Goal: Find specific page/section: Find specific page/section

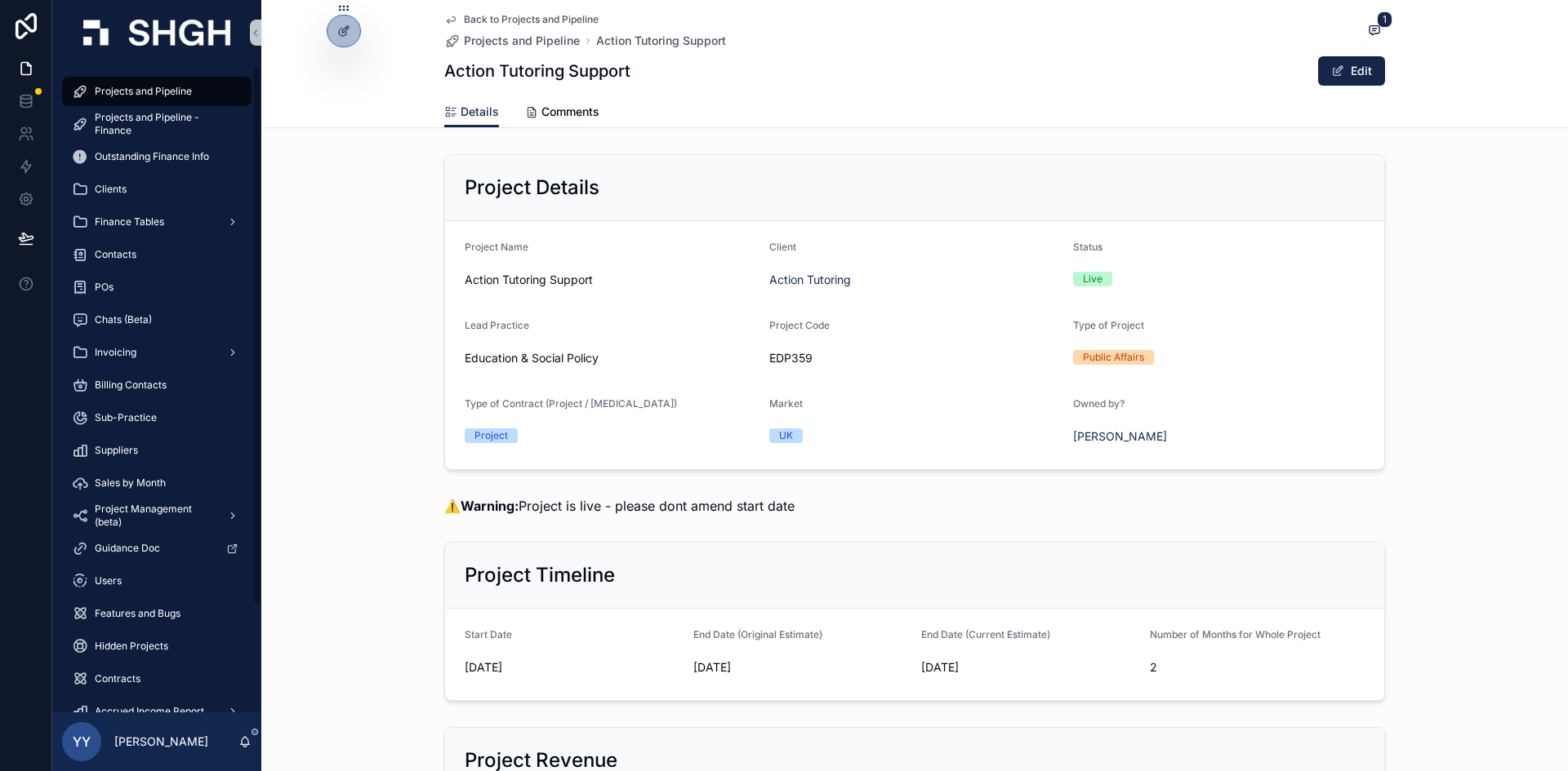
scroll to position [1622, 0]
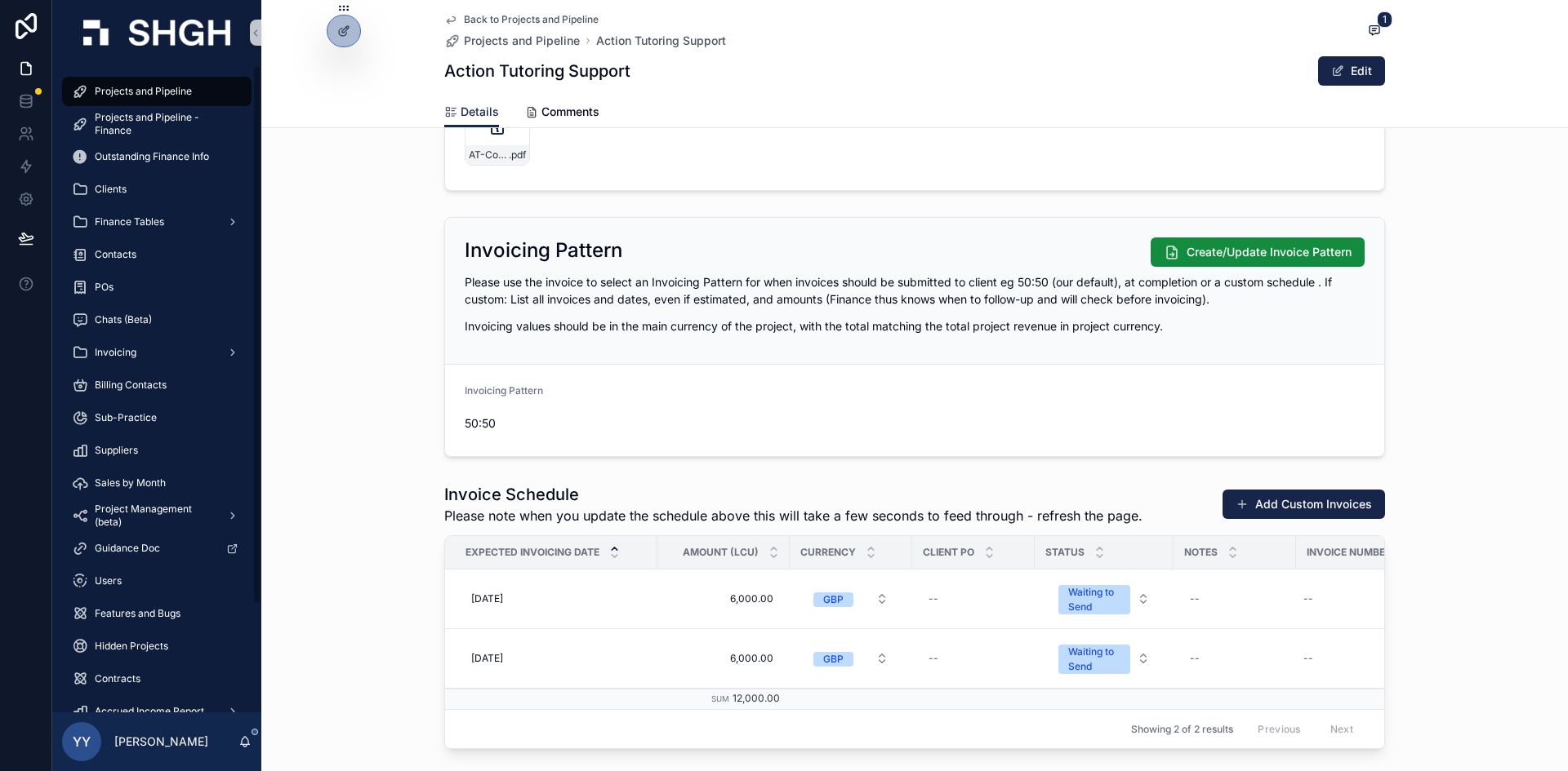
click at [112, 100] on div "Projects and Pipeline" at bounding box center [157, 91] width 170 height 26
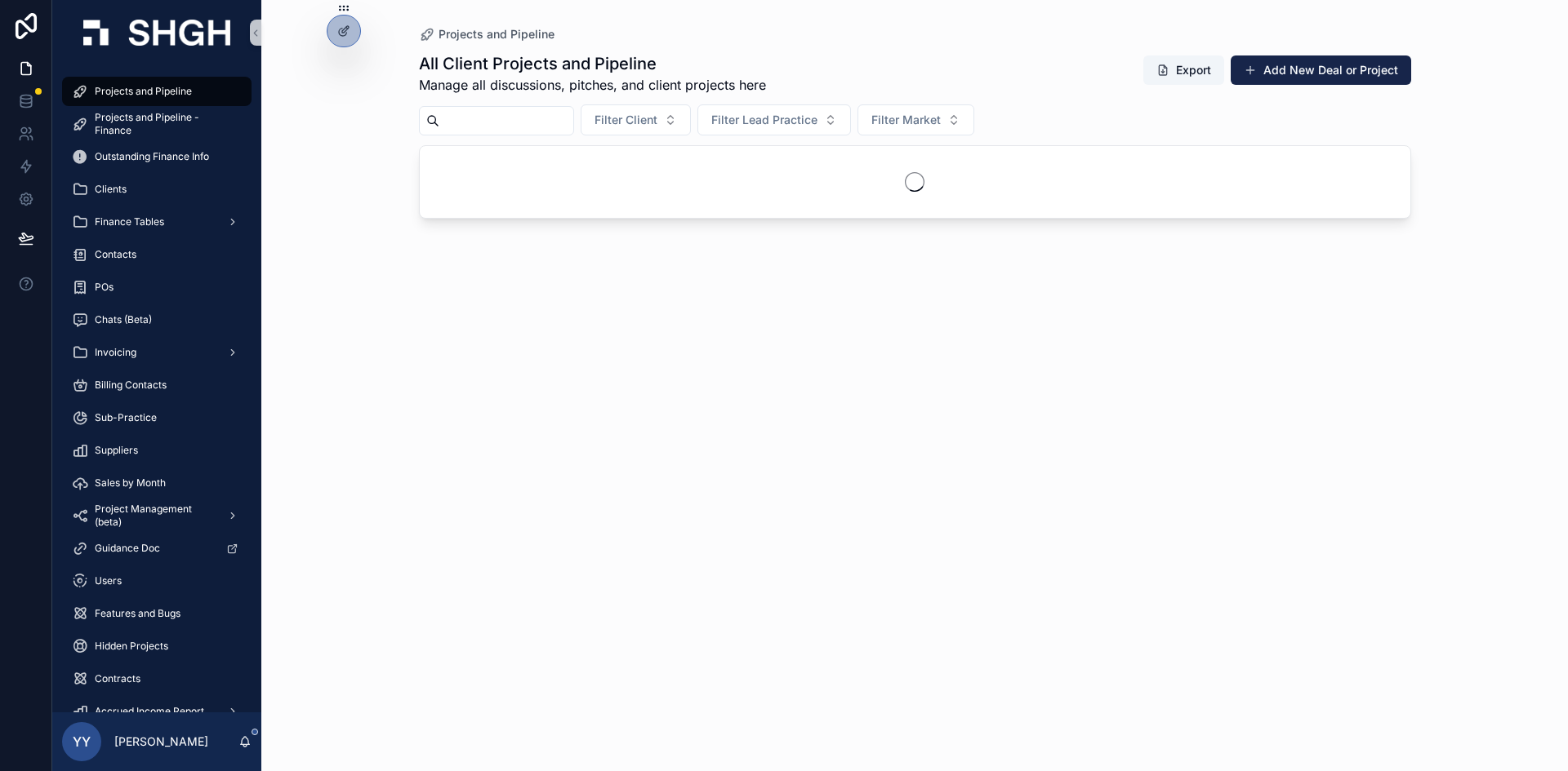
click at [515, 120] on input "scrollable content" at bounding box center [506, 121] width 134 height 23
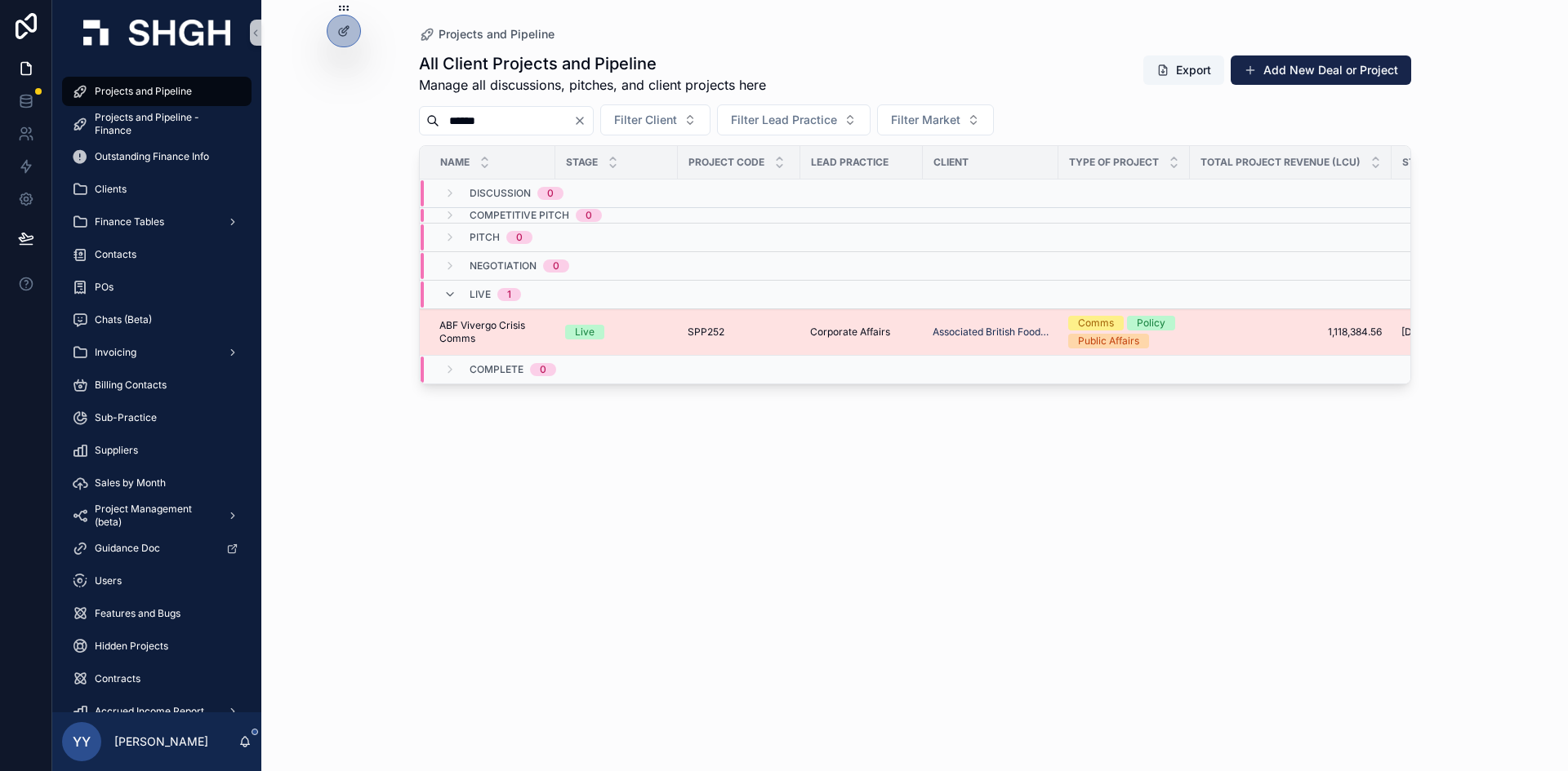
type input "******"
click at [773, 328] on div "SPP252 SPP252" at bounding box center [738, 332] width 103 height 13
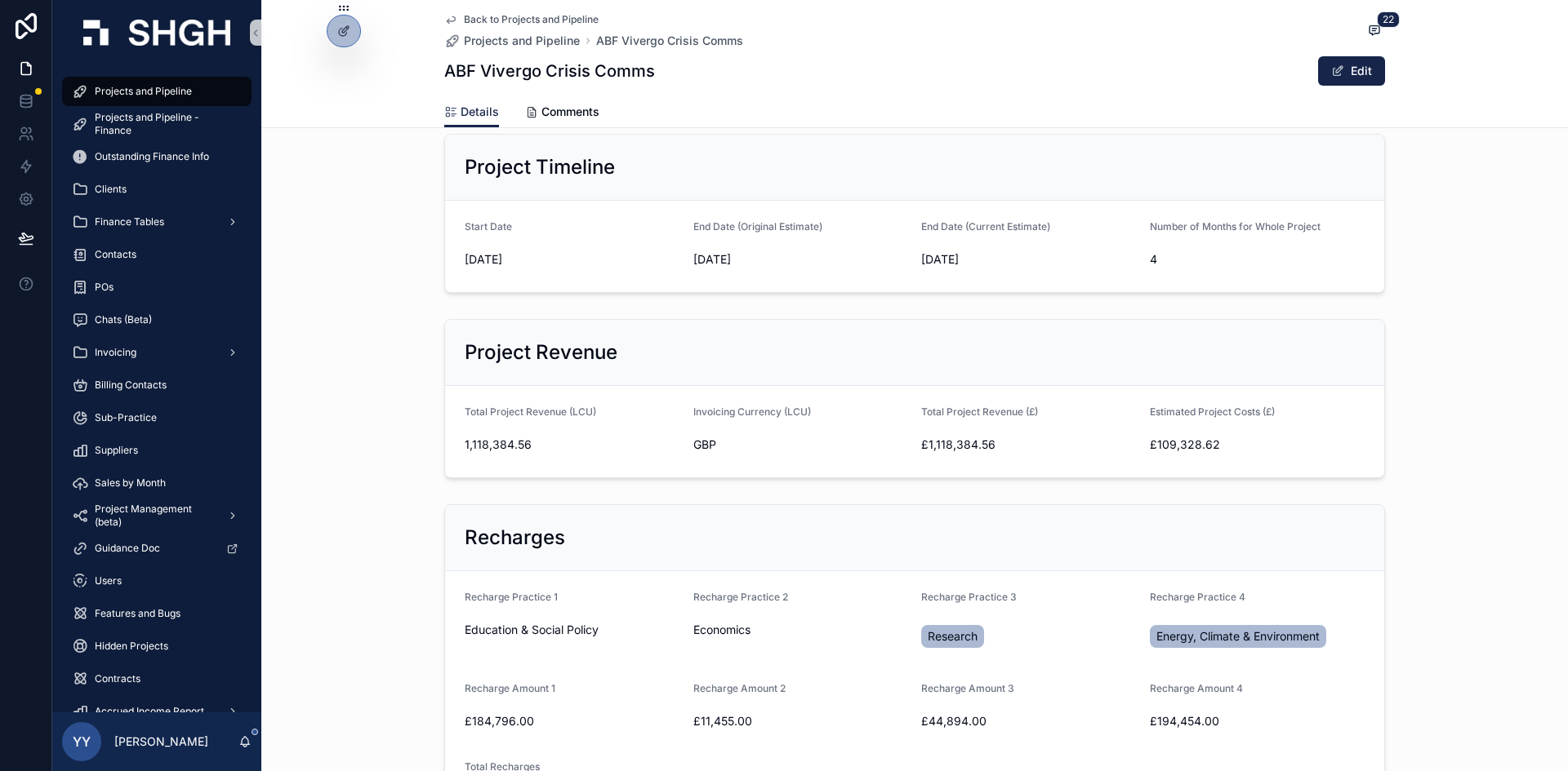
scroll to position [490, 0]
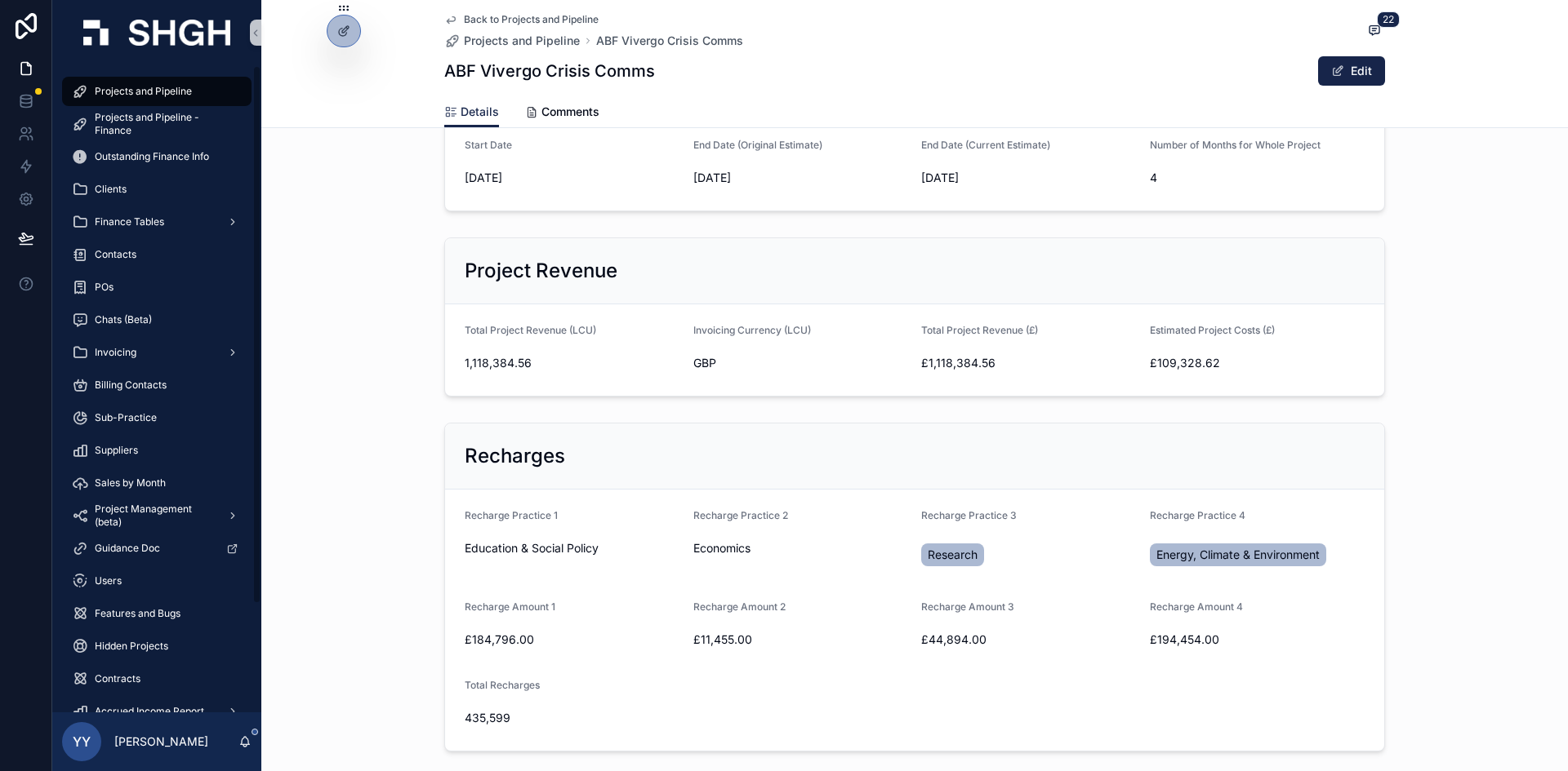
click at [149, 89] on span "Projects and Pipeline" at bounding box center [142, 91] width 97 height 13
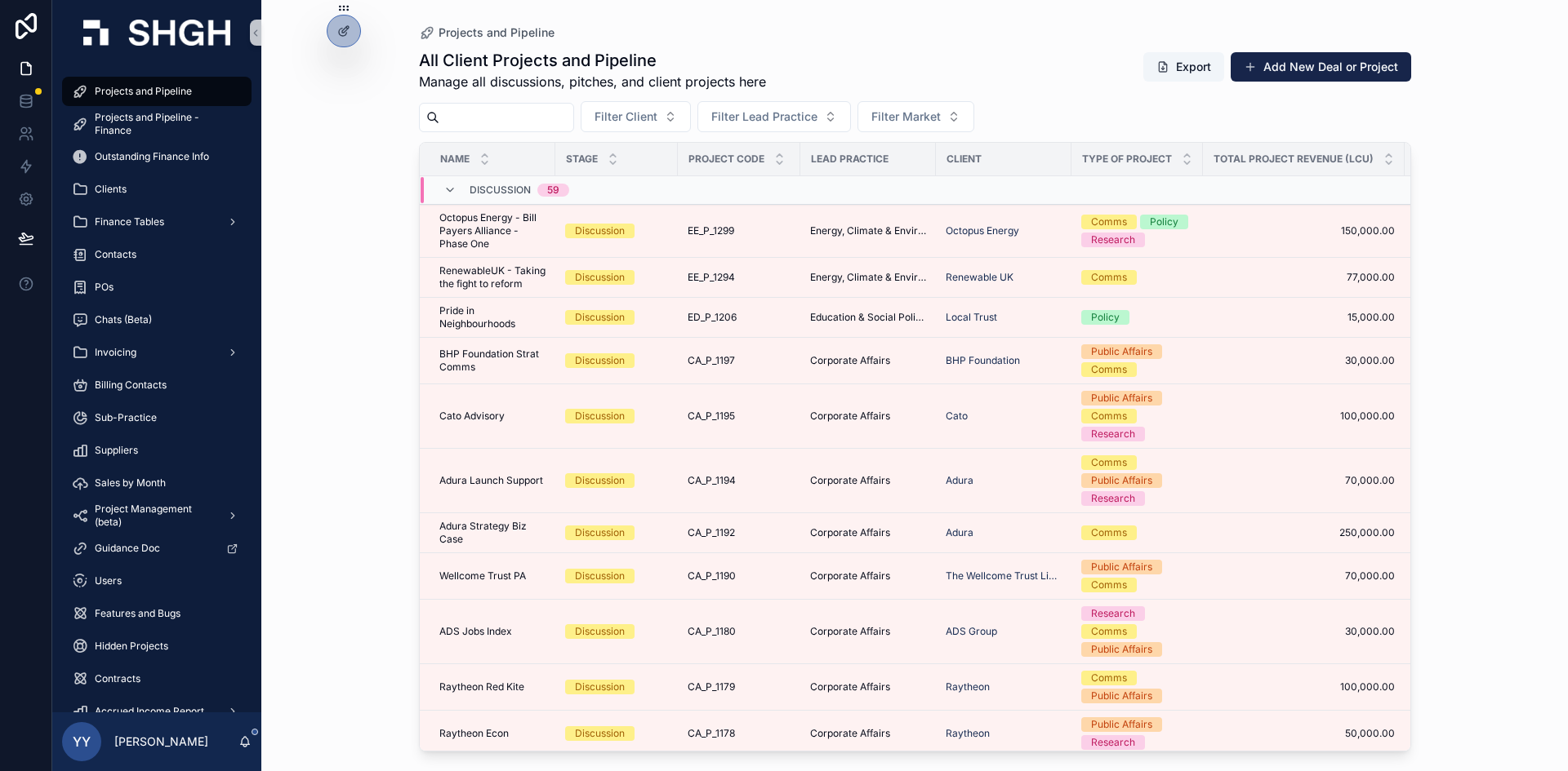
click at [497, 119] on input "scrollable content" at bounding box center [506, 118] width 134 height 23
paste input "******"
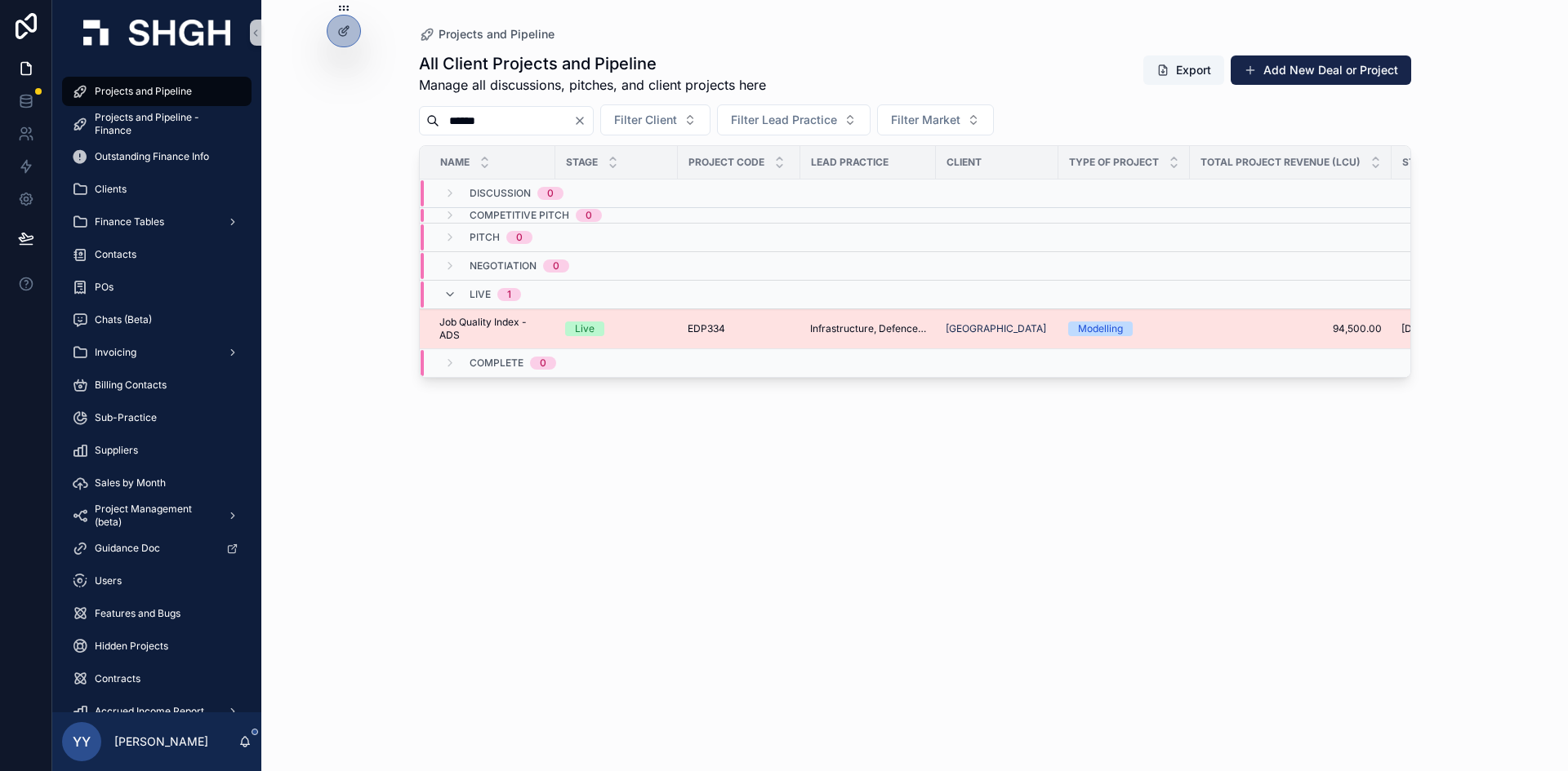
type input "******"
click at [531, 329] on span "Job Quality Index - ADS" at bounding box center [492, 329] width 107 height 26
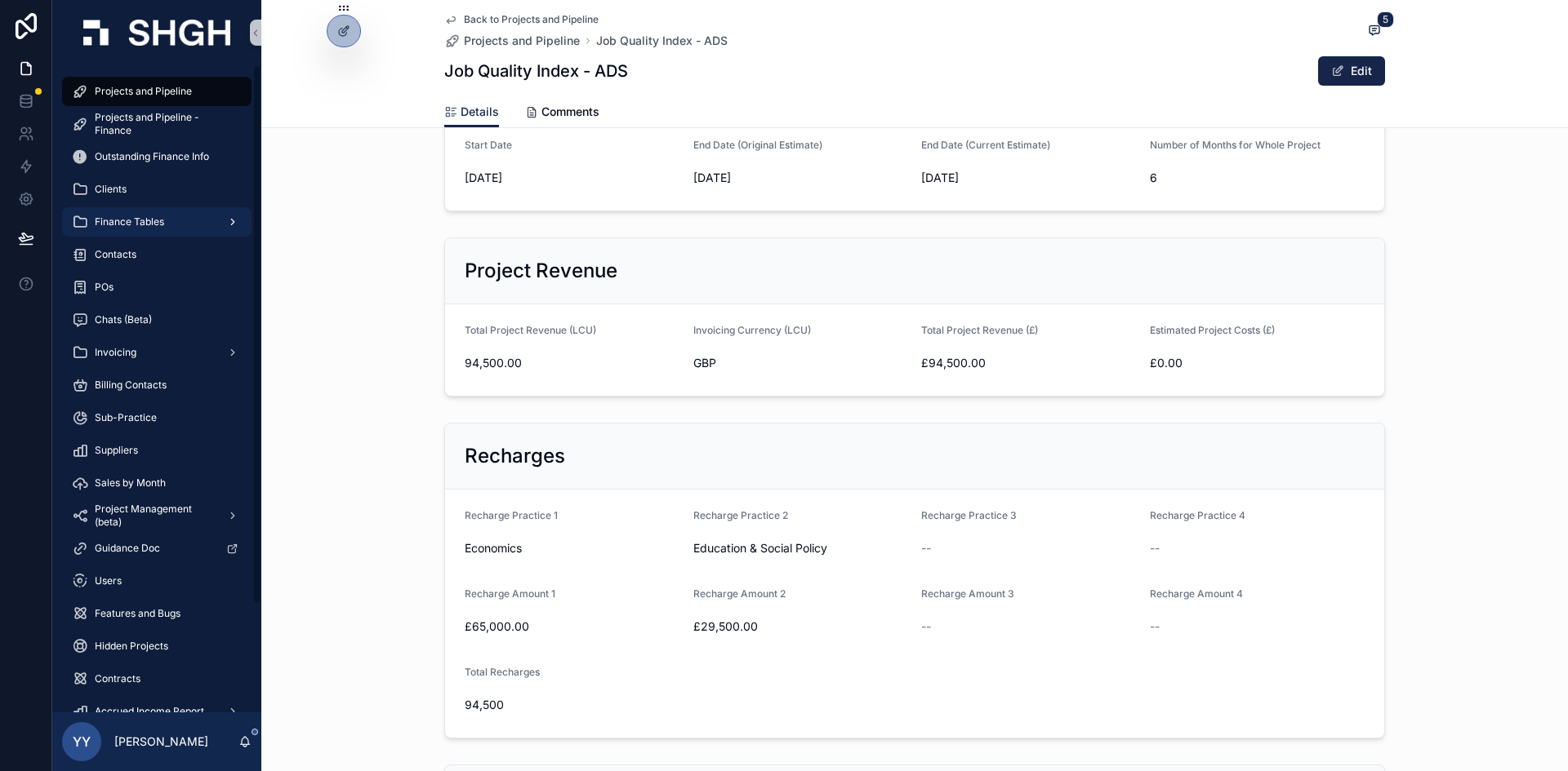
click at [167, 219] on div "Finance Tables" at bounding box center [157, 222] width 170 height 26
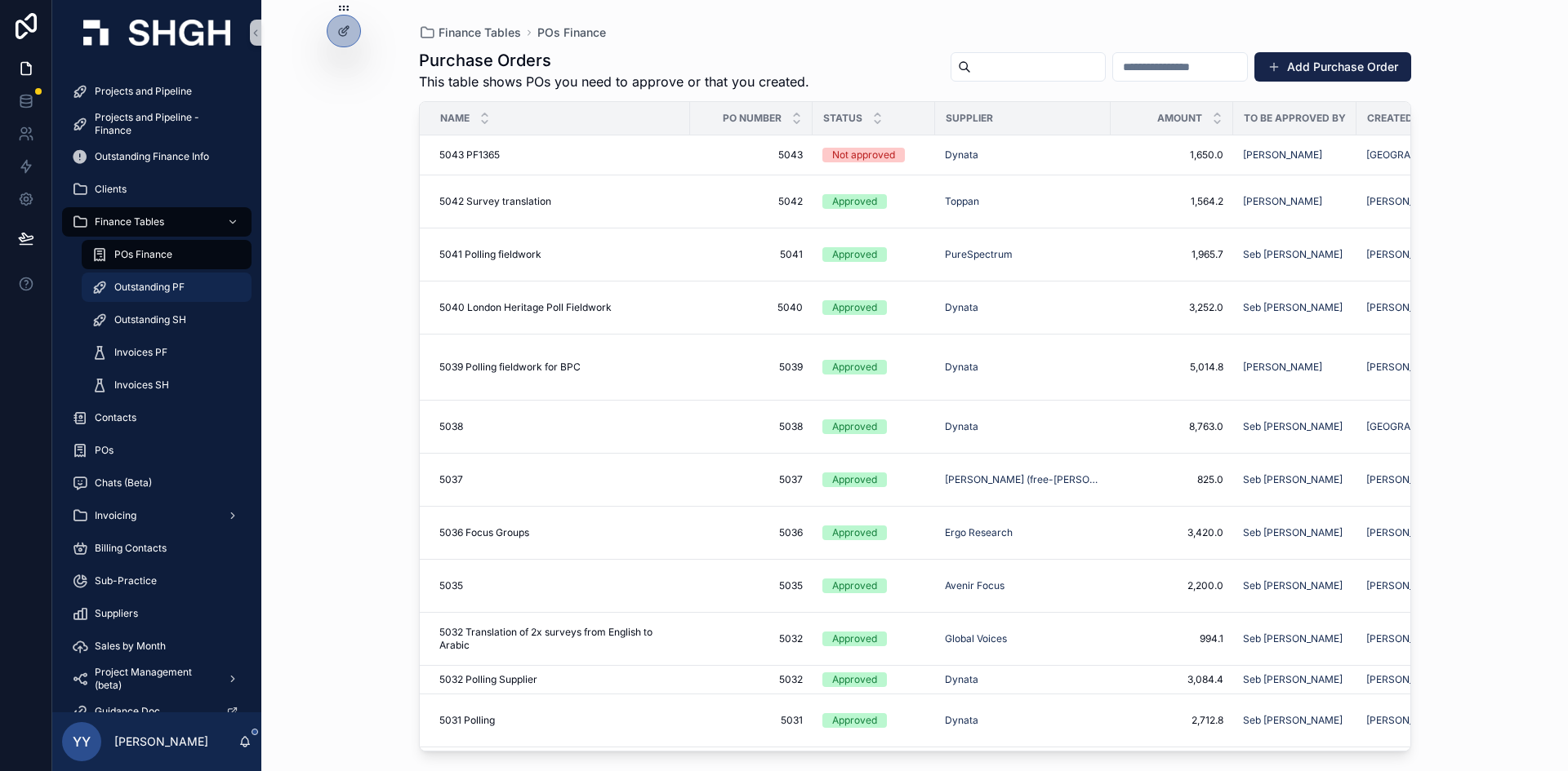
click at [167, 290] on span "Outstanding PF" at bounding box center [149, 287] width 70 height 13
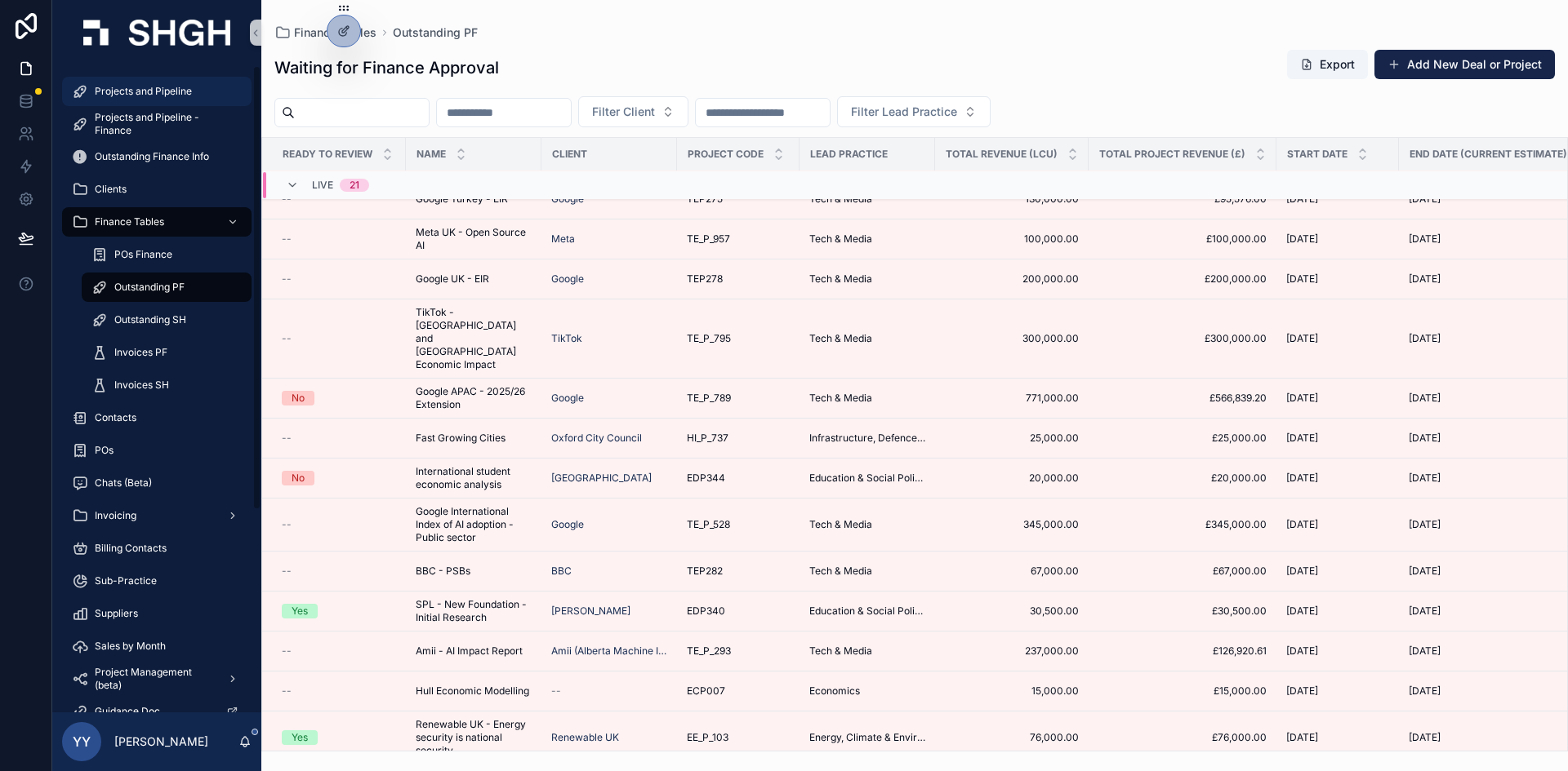
scroll to position [326, 0]
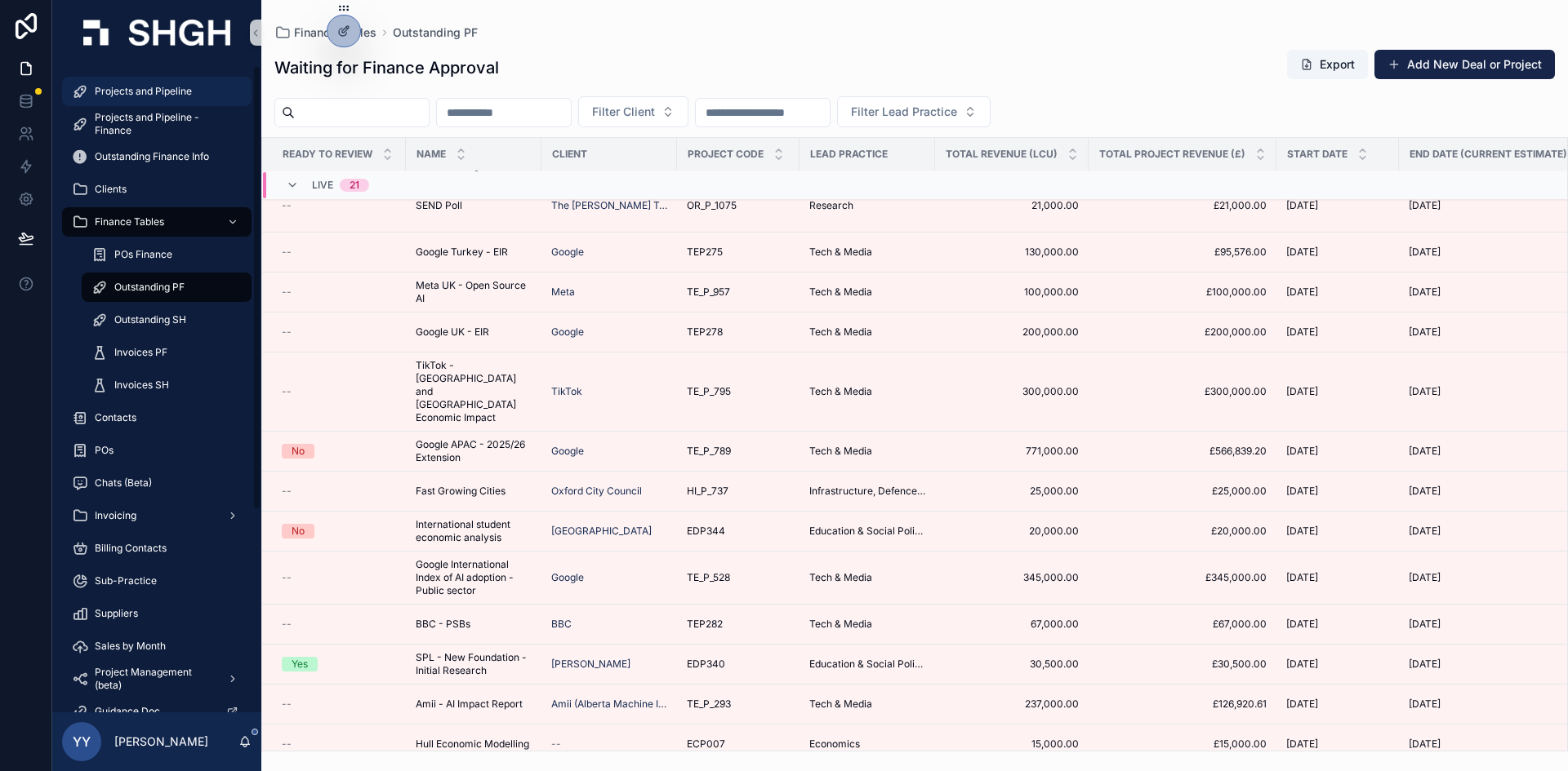
click at [153, 89] on span "Projects and Pipeline" at bounding box center [142, 91] width 97 height 13
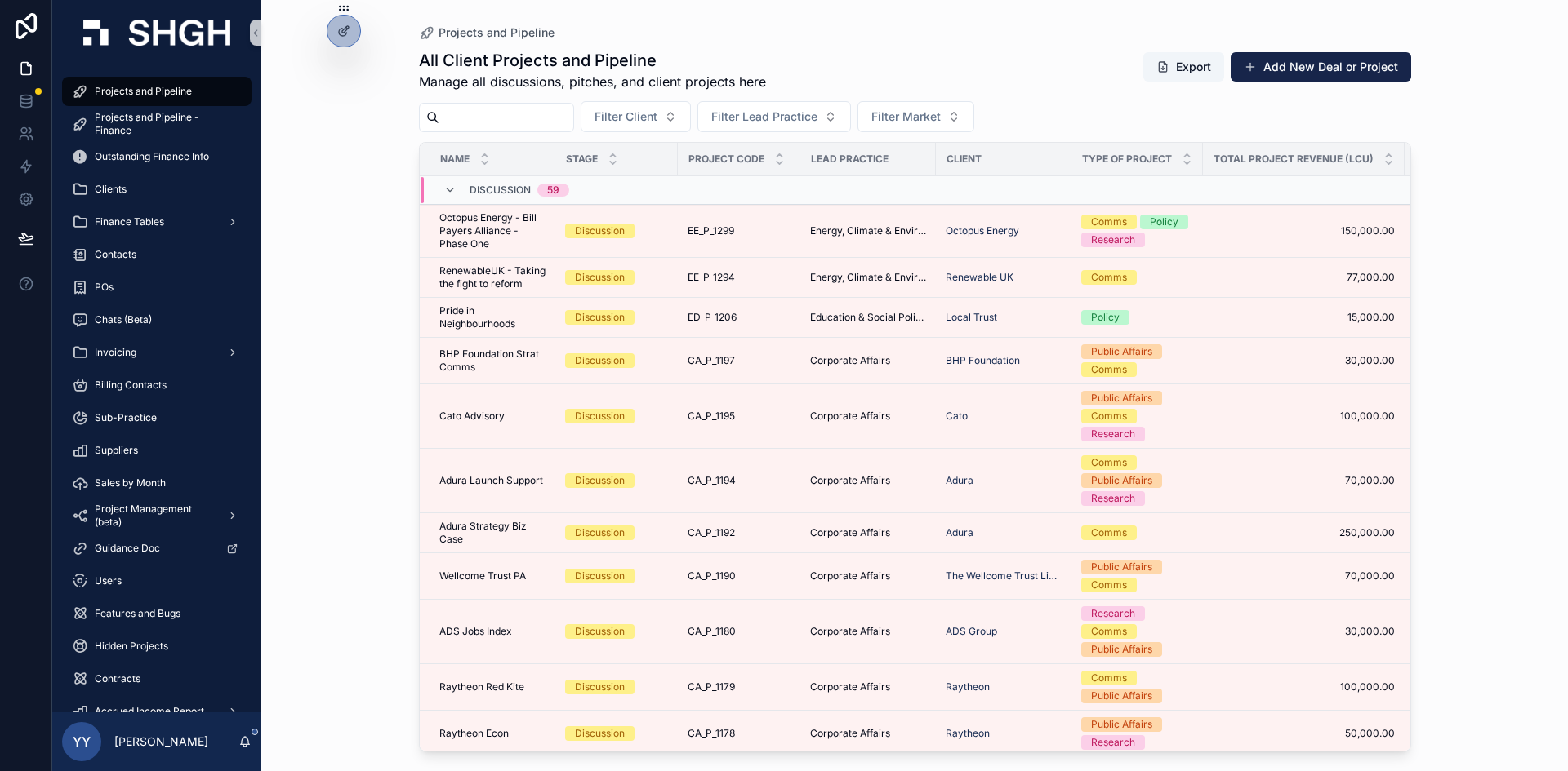
click at [549, 121] on input "scrollable content" at bounding box center [506, 118] width 134 height 23
paste input "**********"
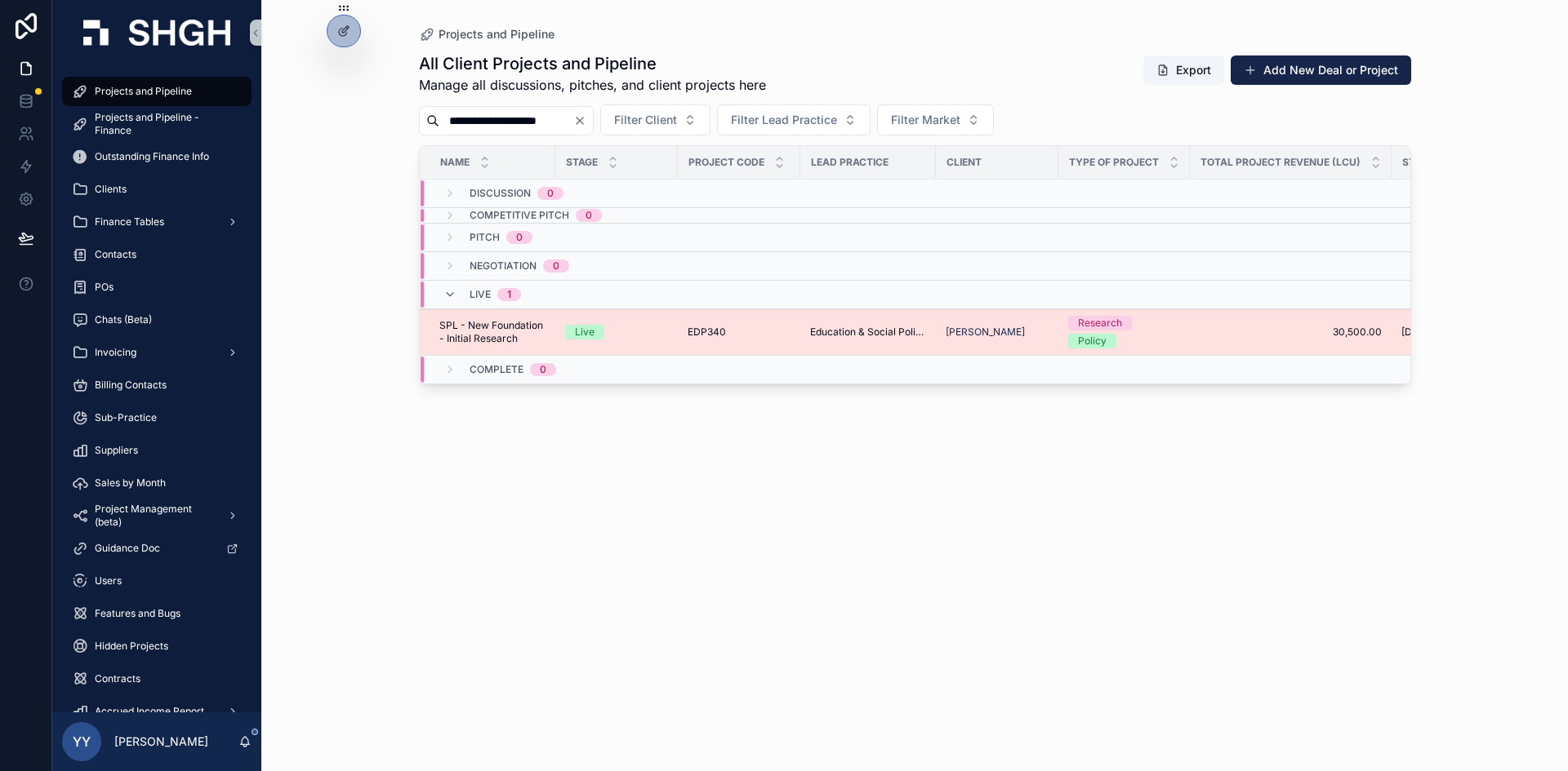
type input "**********"
click at [655, 330] on div "Live" at bounding box center [616, 333] width 103 height 15
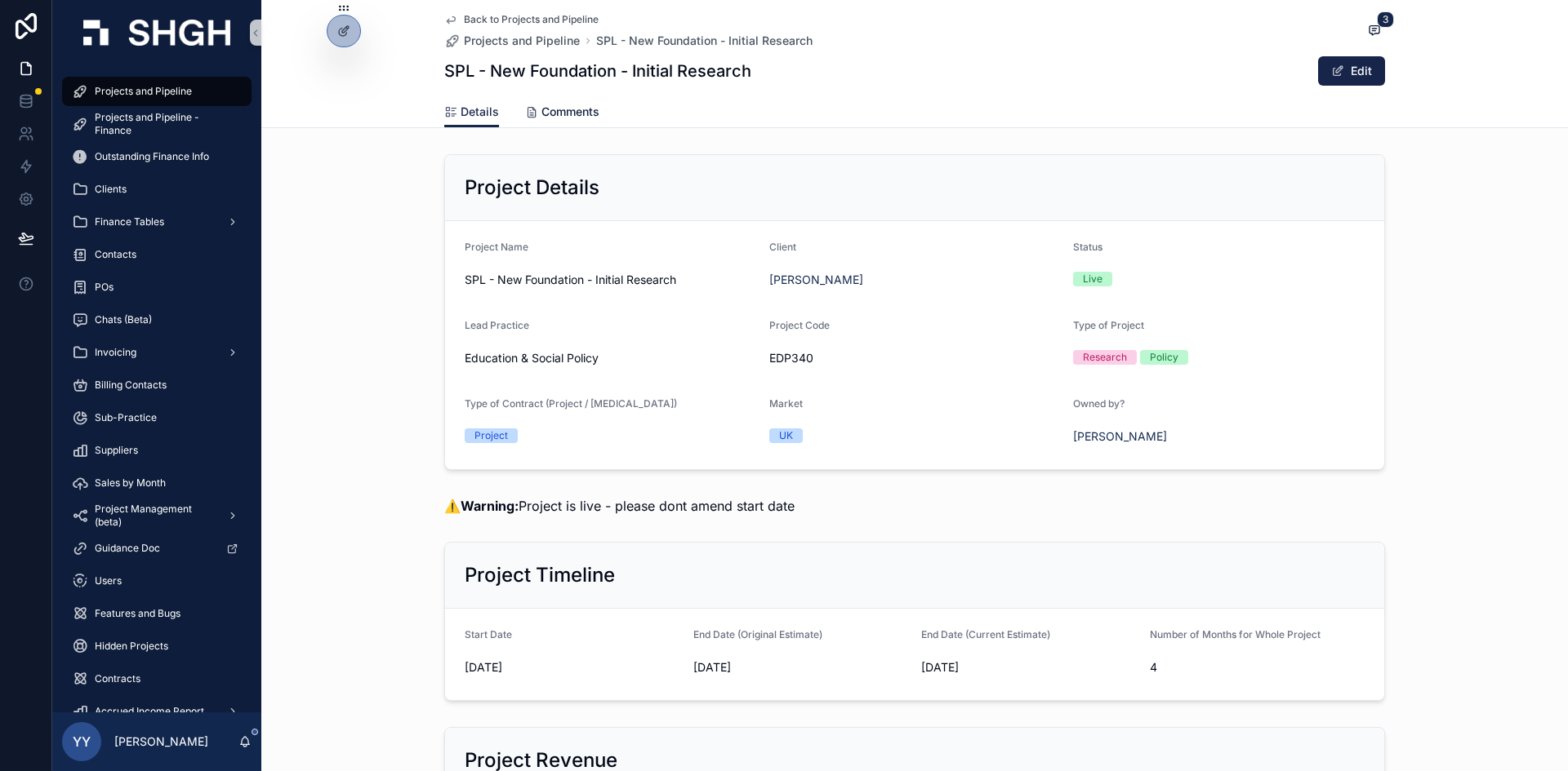
click at [566, 112] on span "Comments" at bounding box center [569, 111] width 58 height 16
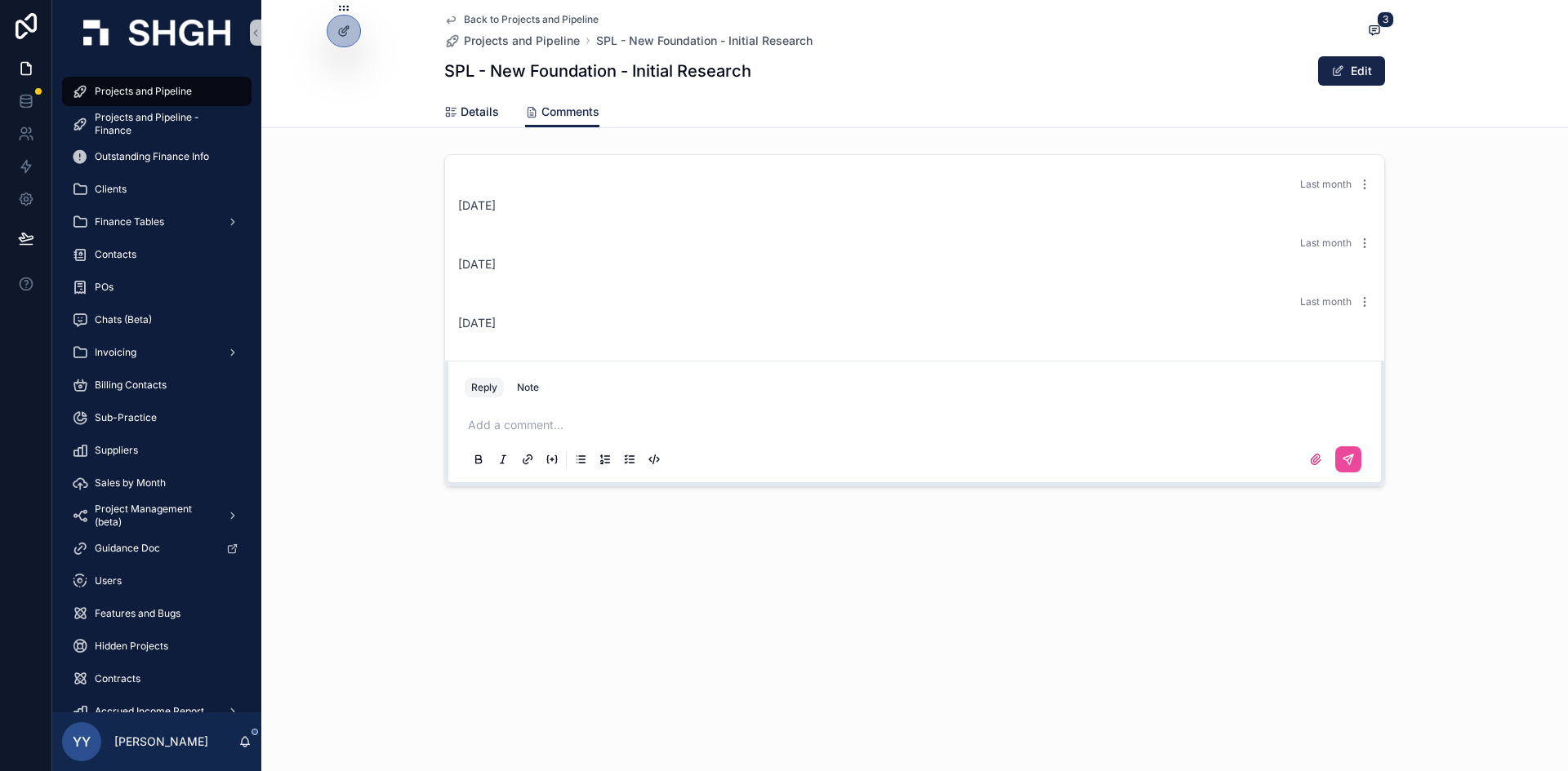
click at [468, 107] on span "Details" at bounding box center [479, 111] width 39 height 16
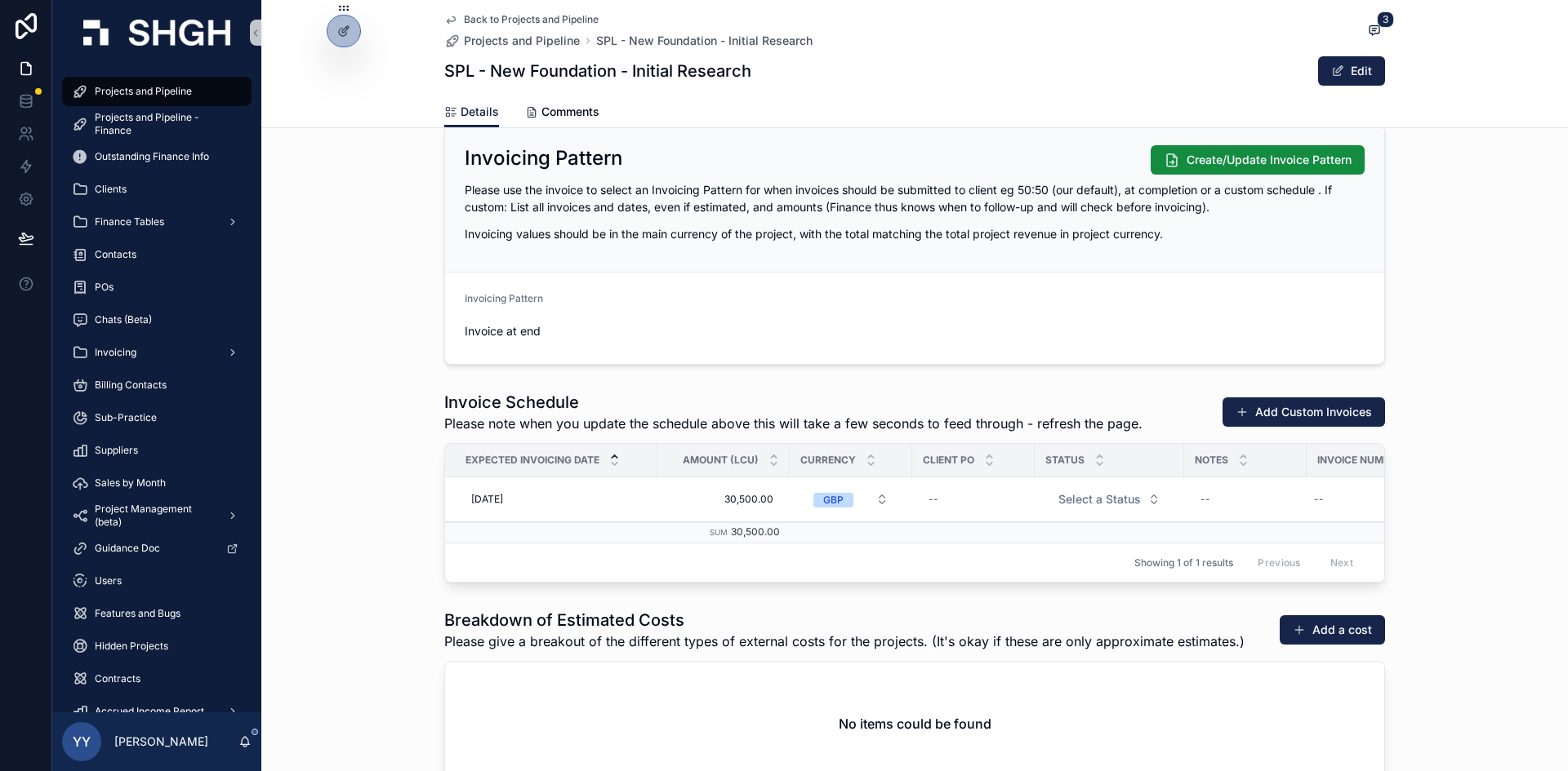
scroll to position [1469, 0]
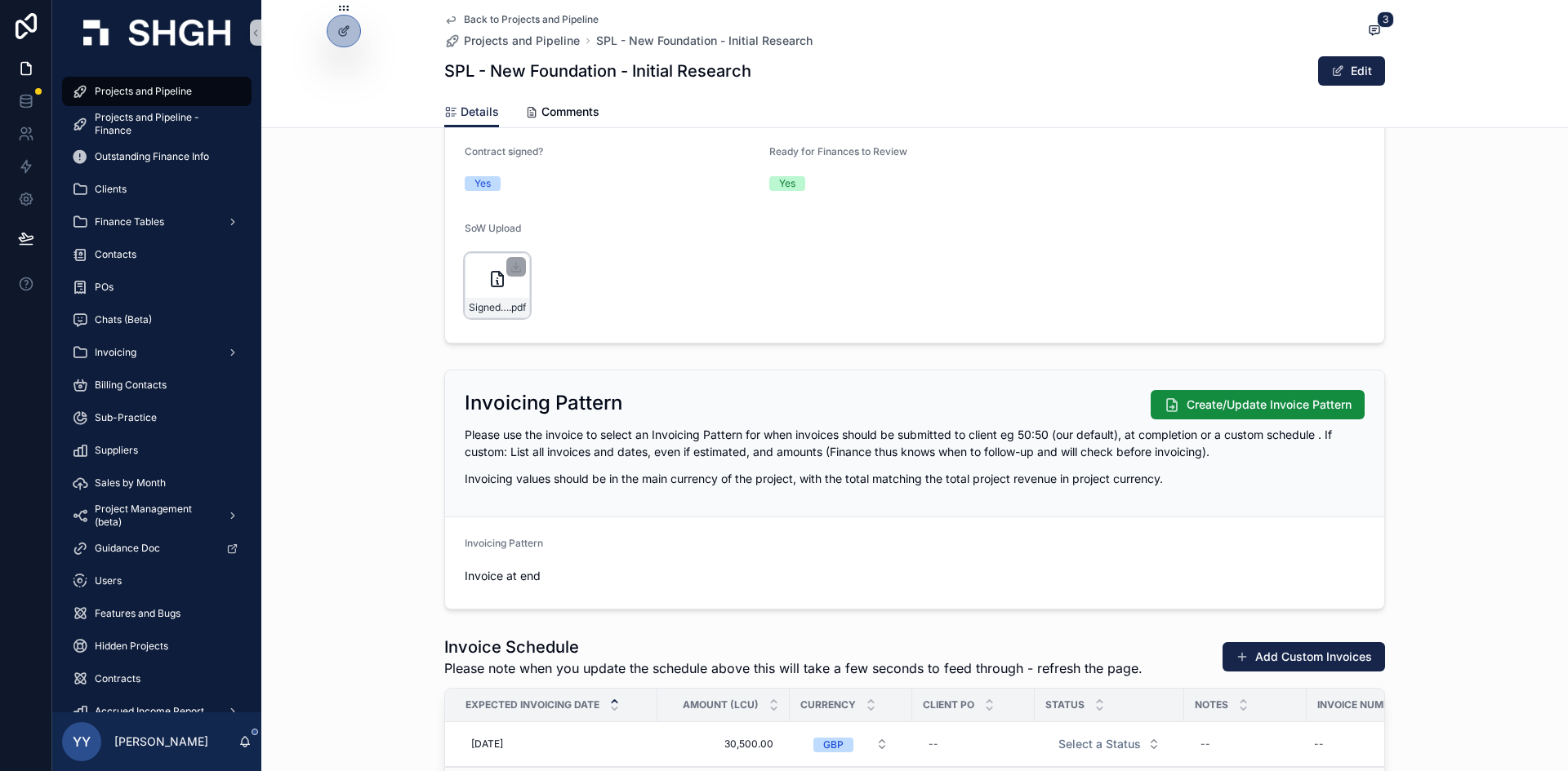
click at [487, 287] on icon "scrollable content" at bounding box center [497, 279] width 20 height 20
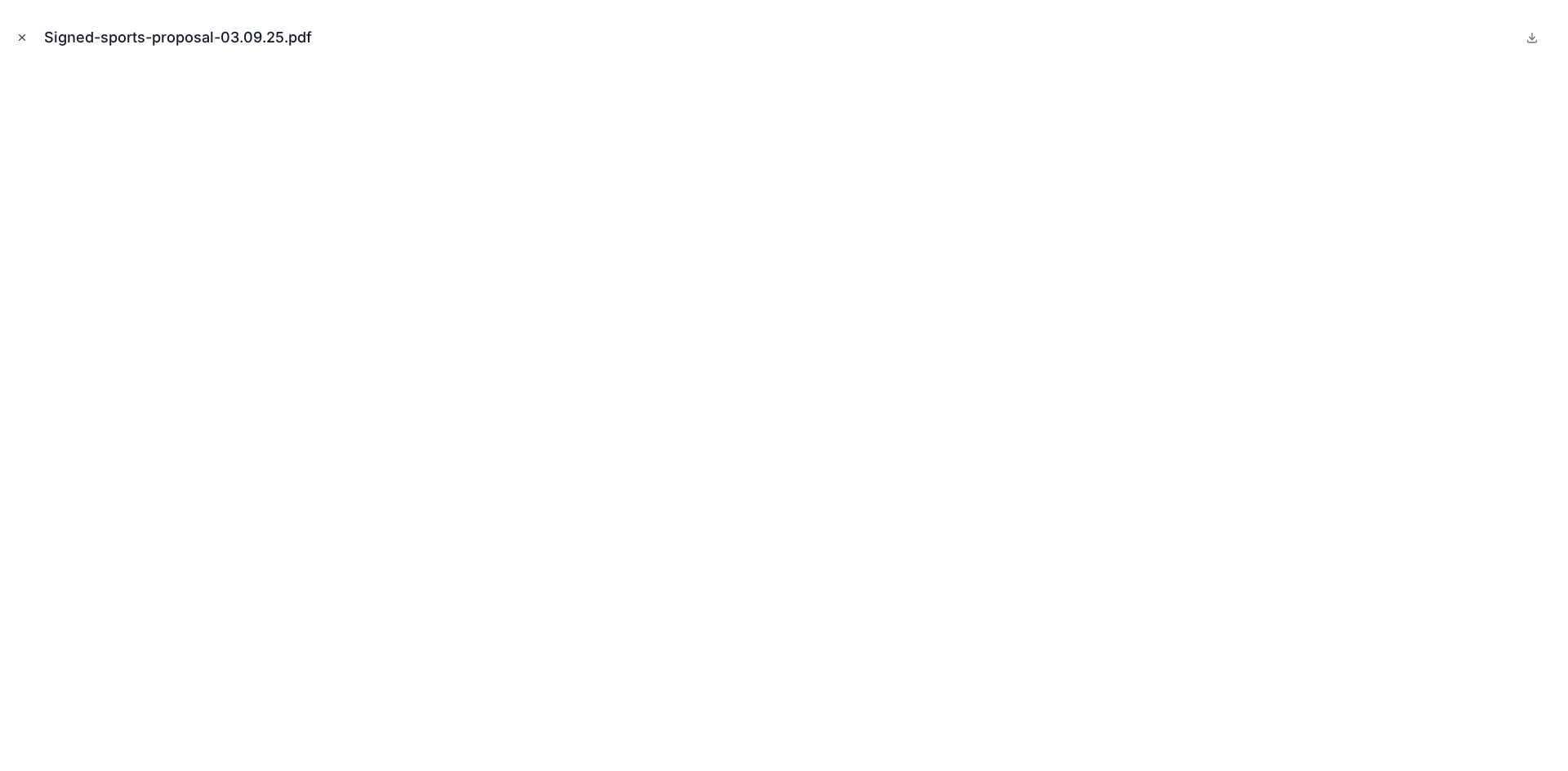
click at [24, 32] on icon "Close modal" at bounding box center [22, 38] width 11 height 11
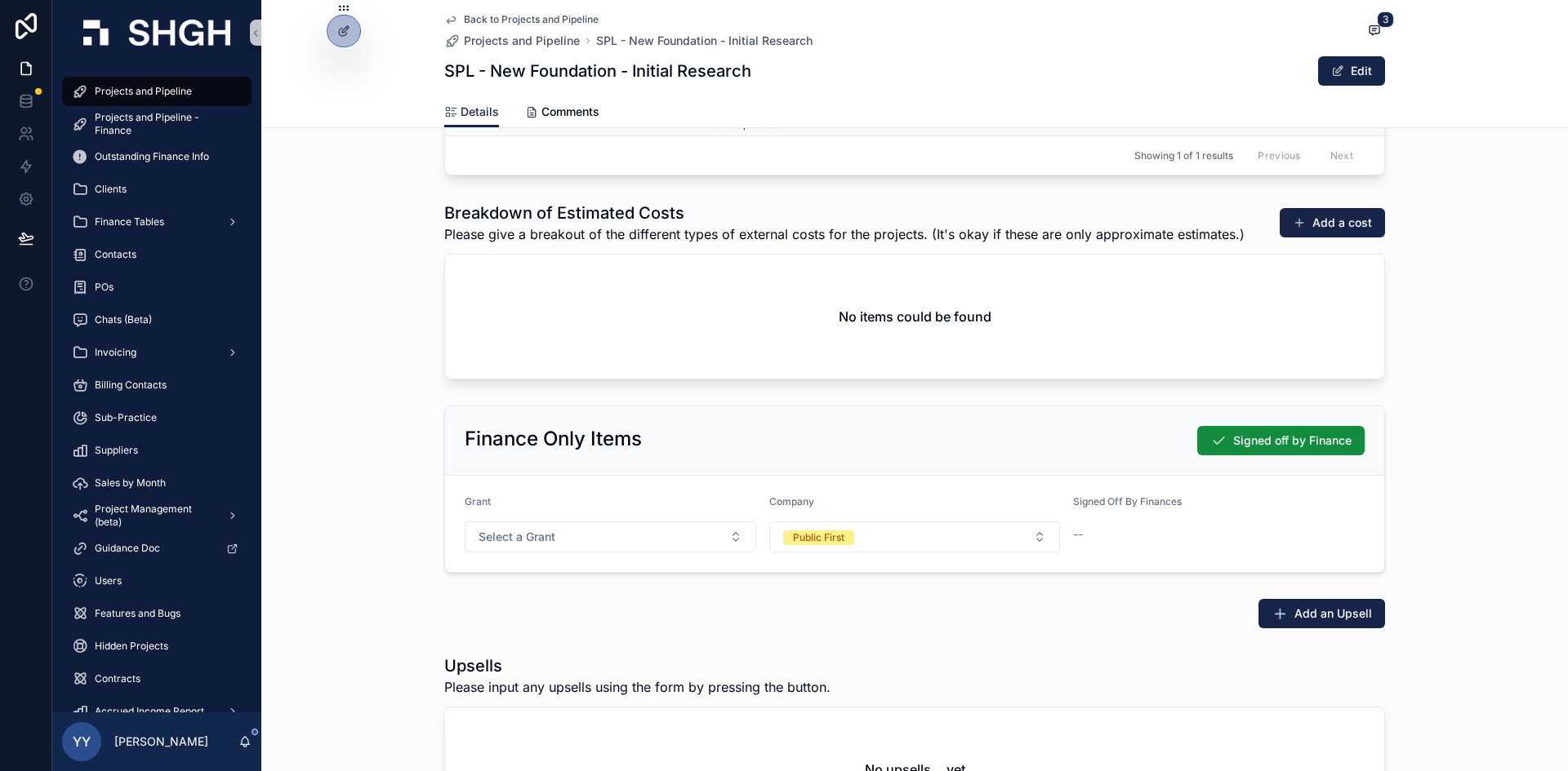
scroll to position [2122, 0]
click at [1319, 448] on span "Signed off by Finance" at bounding box center [1293, 439] width 119 height 16
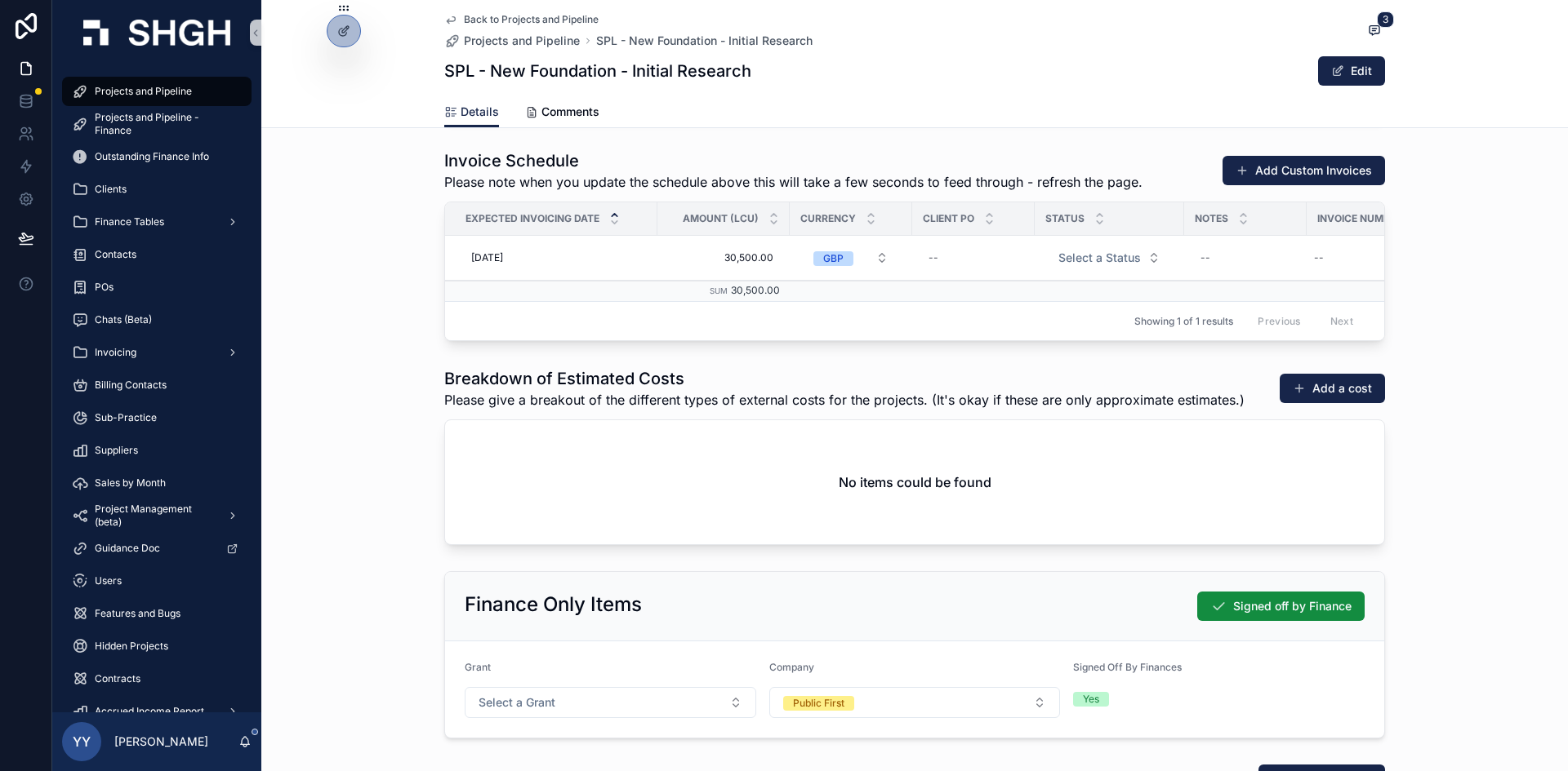
scroll to position [1711, 0]
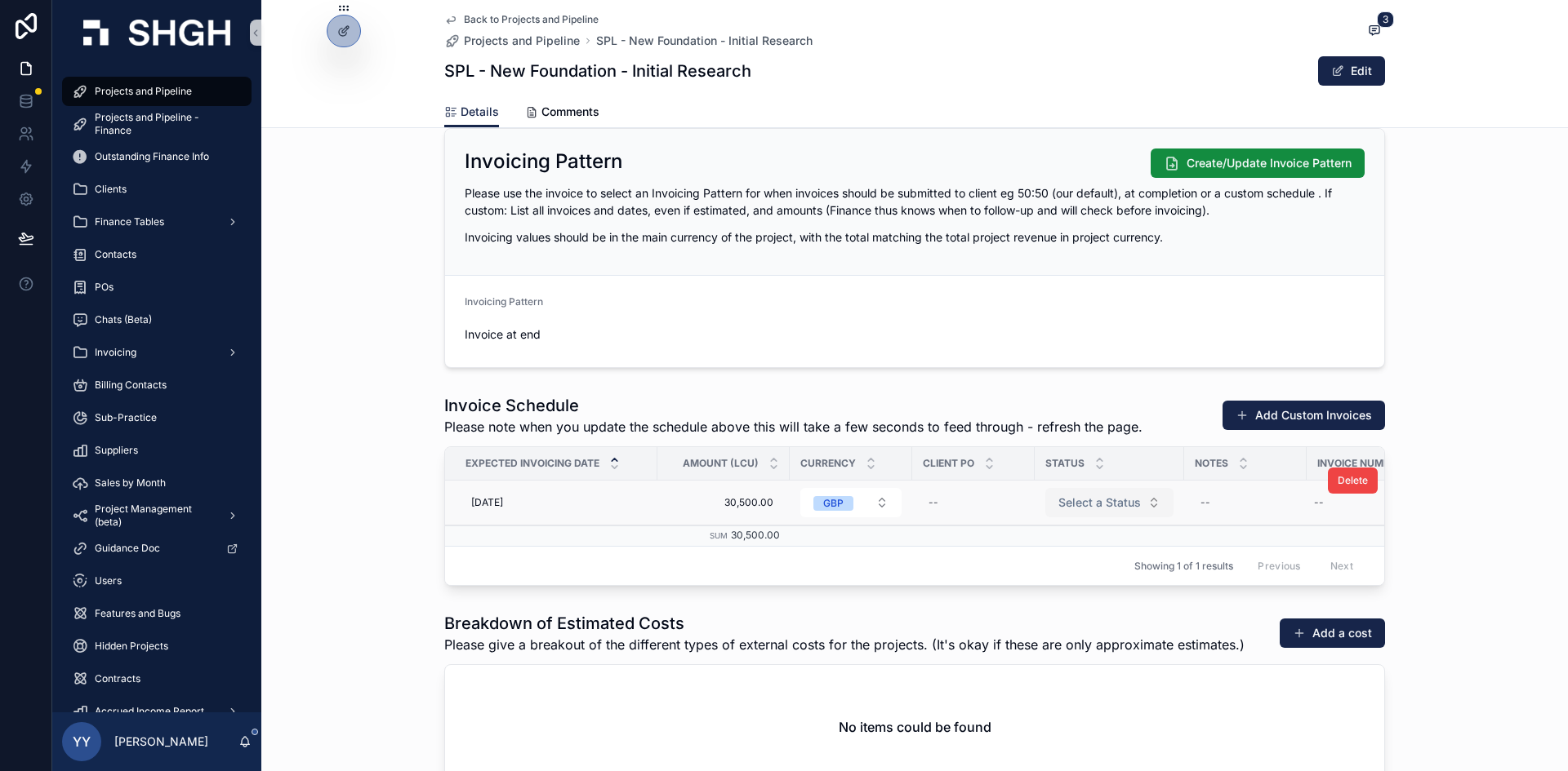
click at [1108, 490] on button "Select a Status" at bounding box center [1109, 502] width 128 height 29
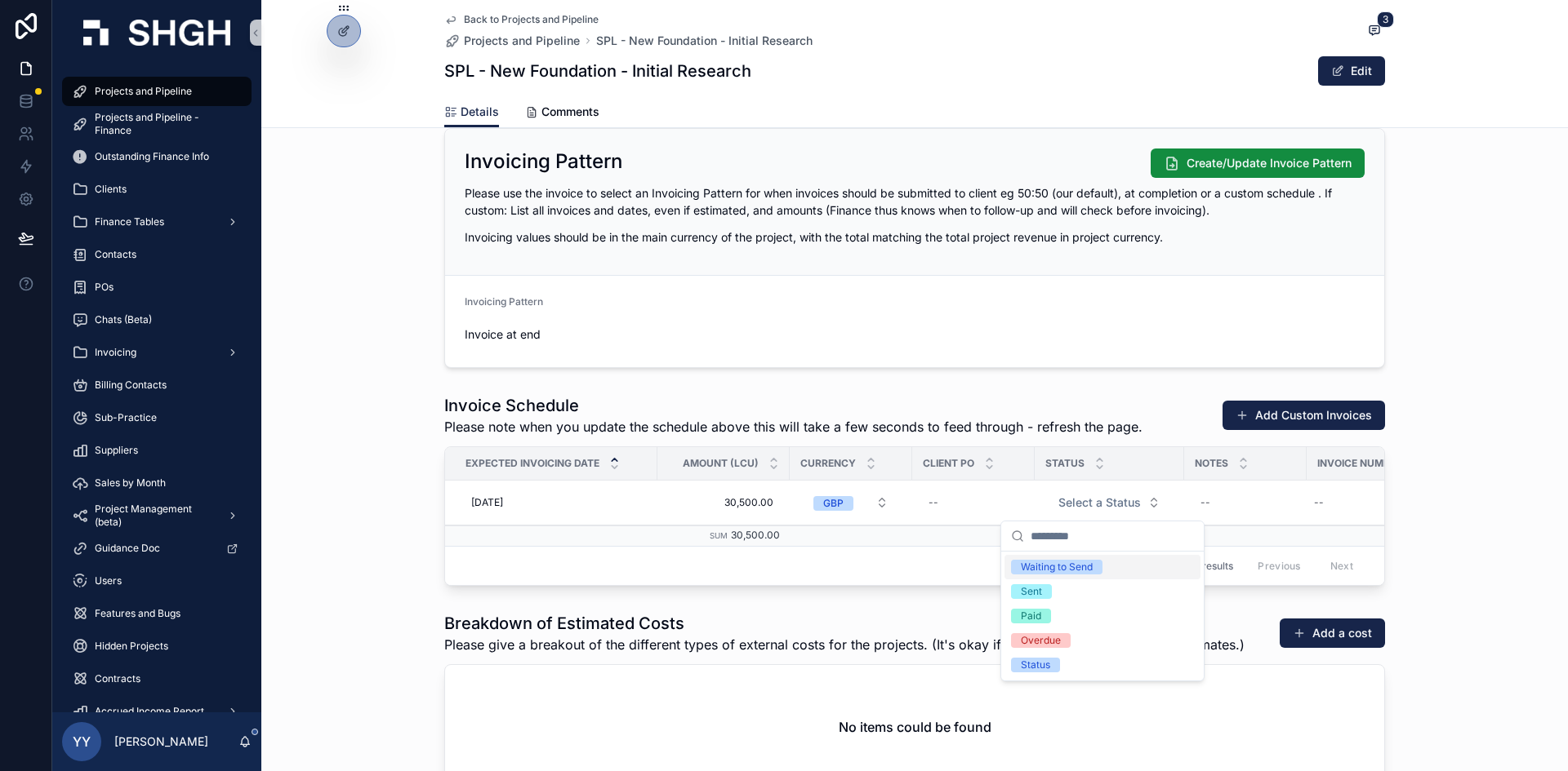
click at [1089, 569] on div "Waiting to Send" at bounding box center [1056, 567] width 72 height 15
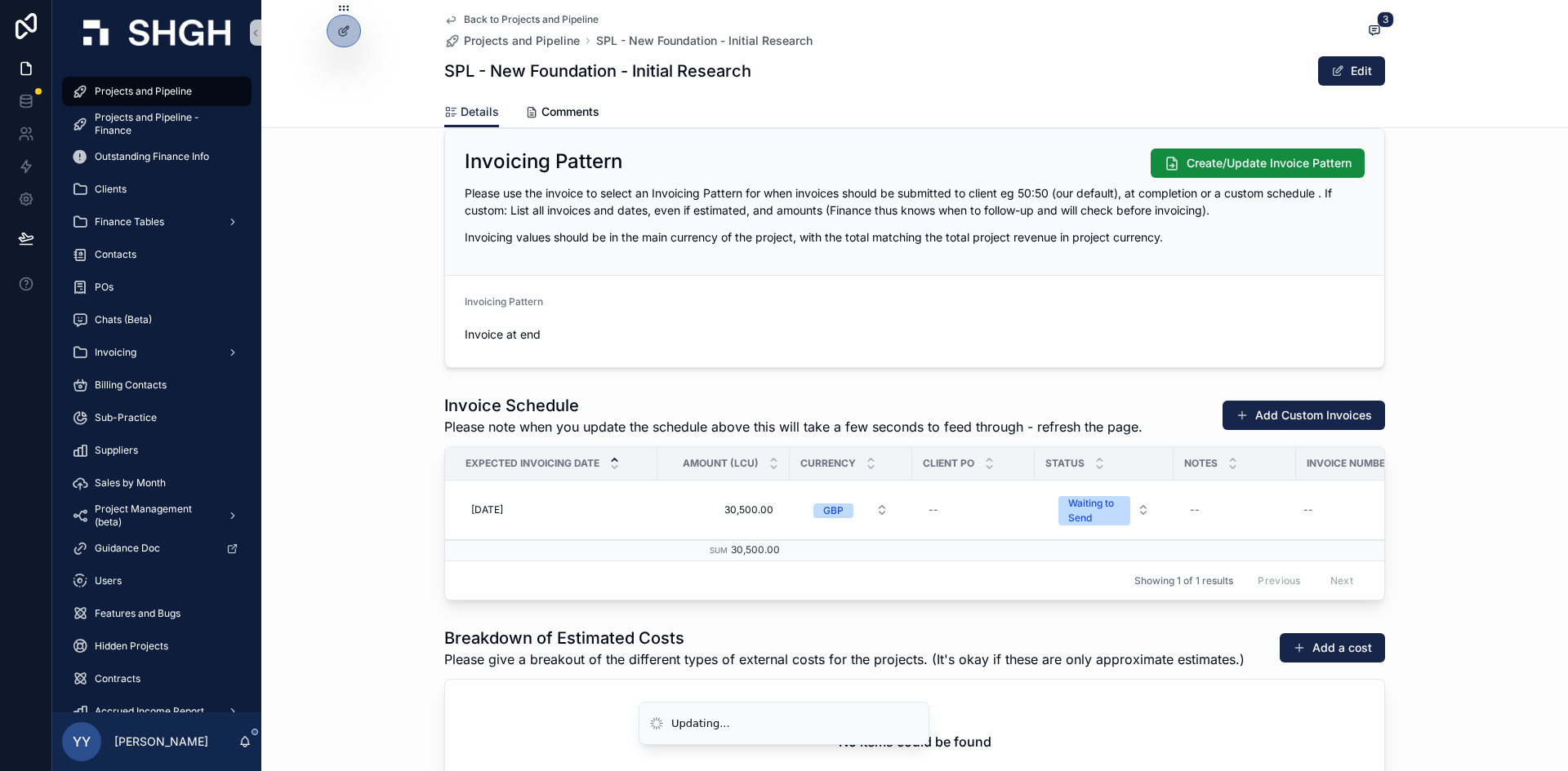
click at [1444, 556] on div "Invoice Schedule Please note when you update the schedule above this will take …" at bounding box center [914, 497] width 1306 height 220
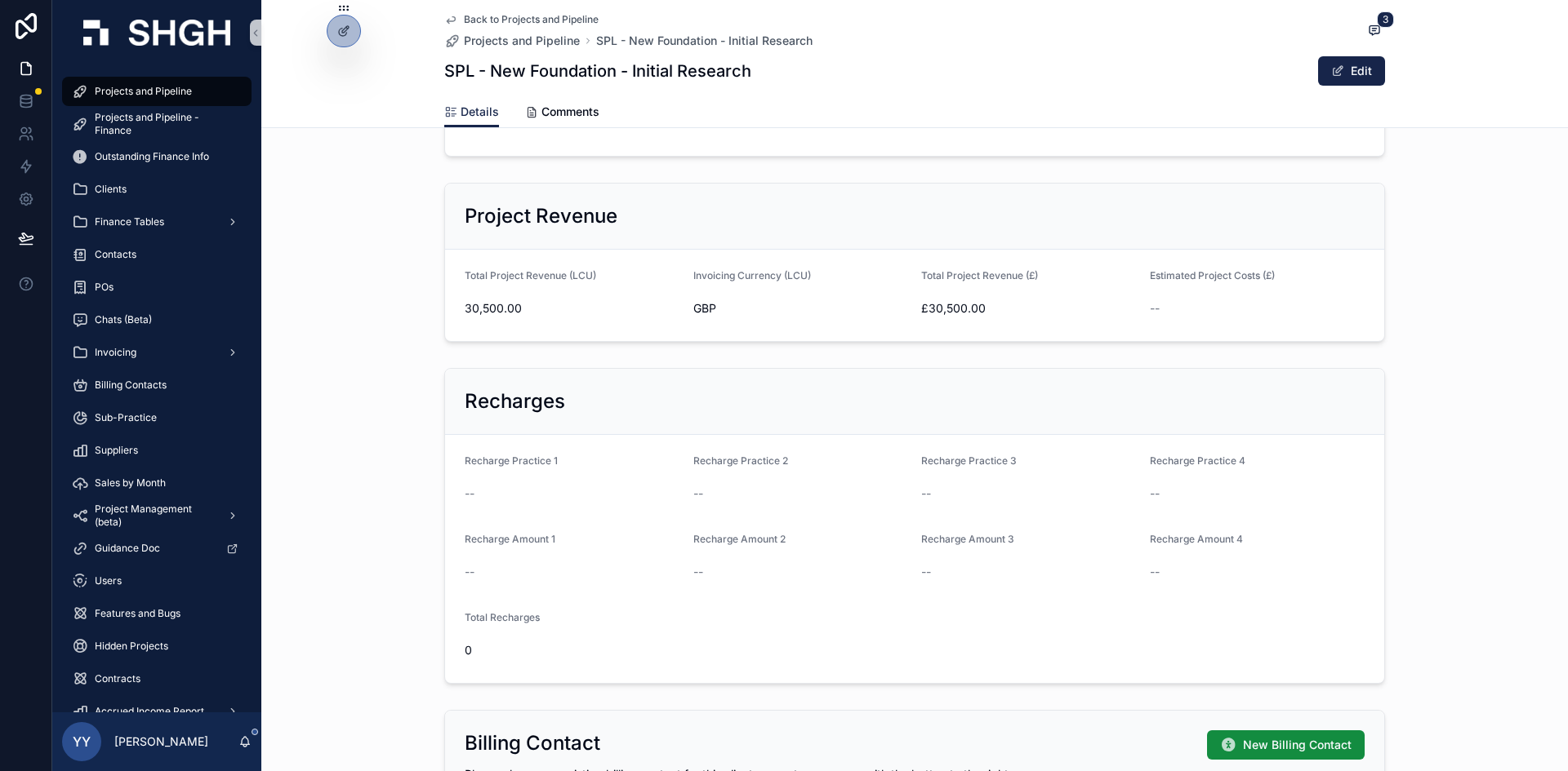
scroll to position [323, 0]
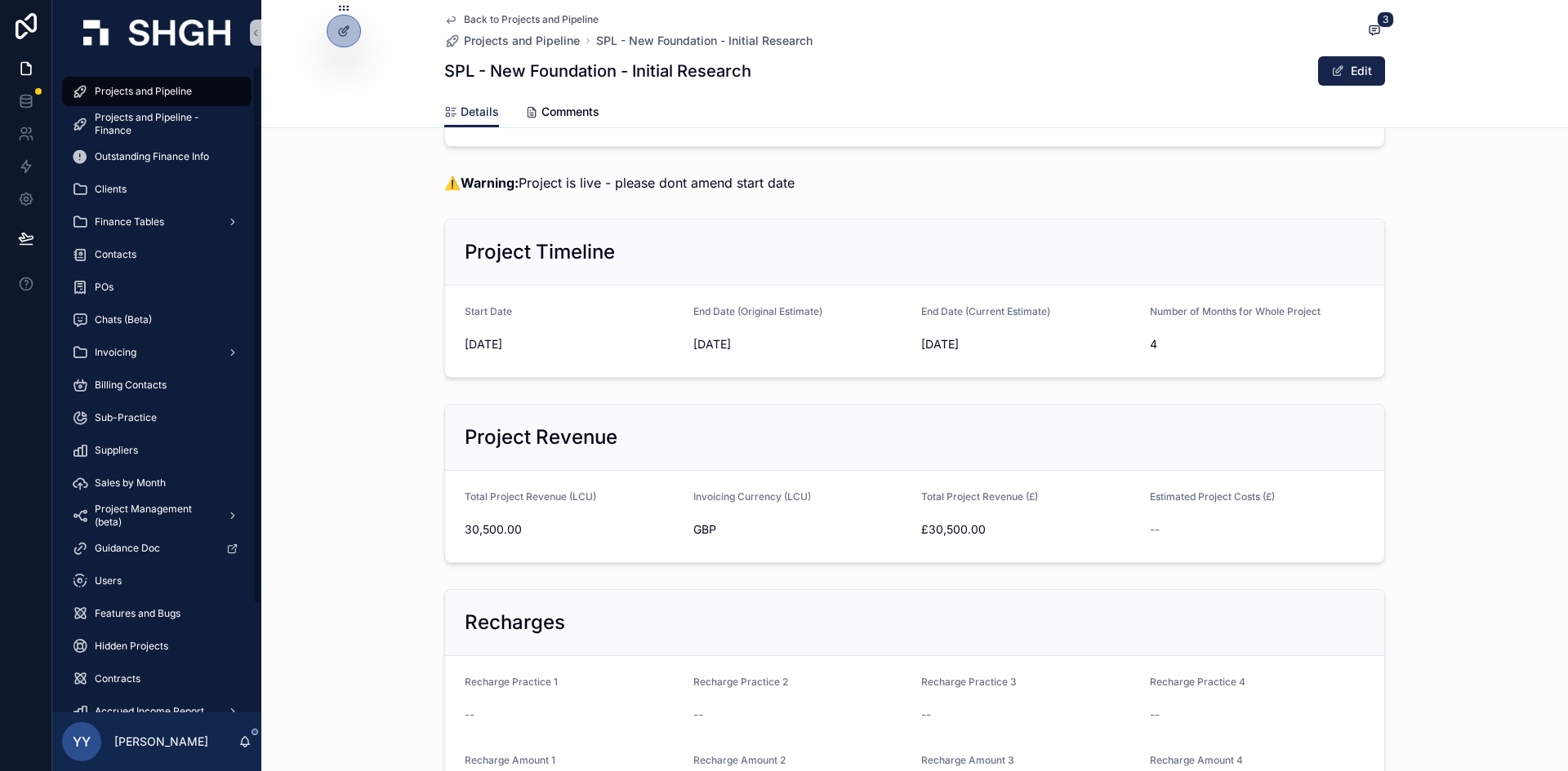
click at [165, 85] on span "Projects and Pipeline" at bounding box center [142, 91] width 97 height 13
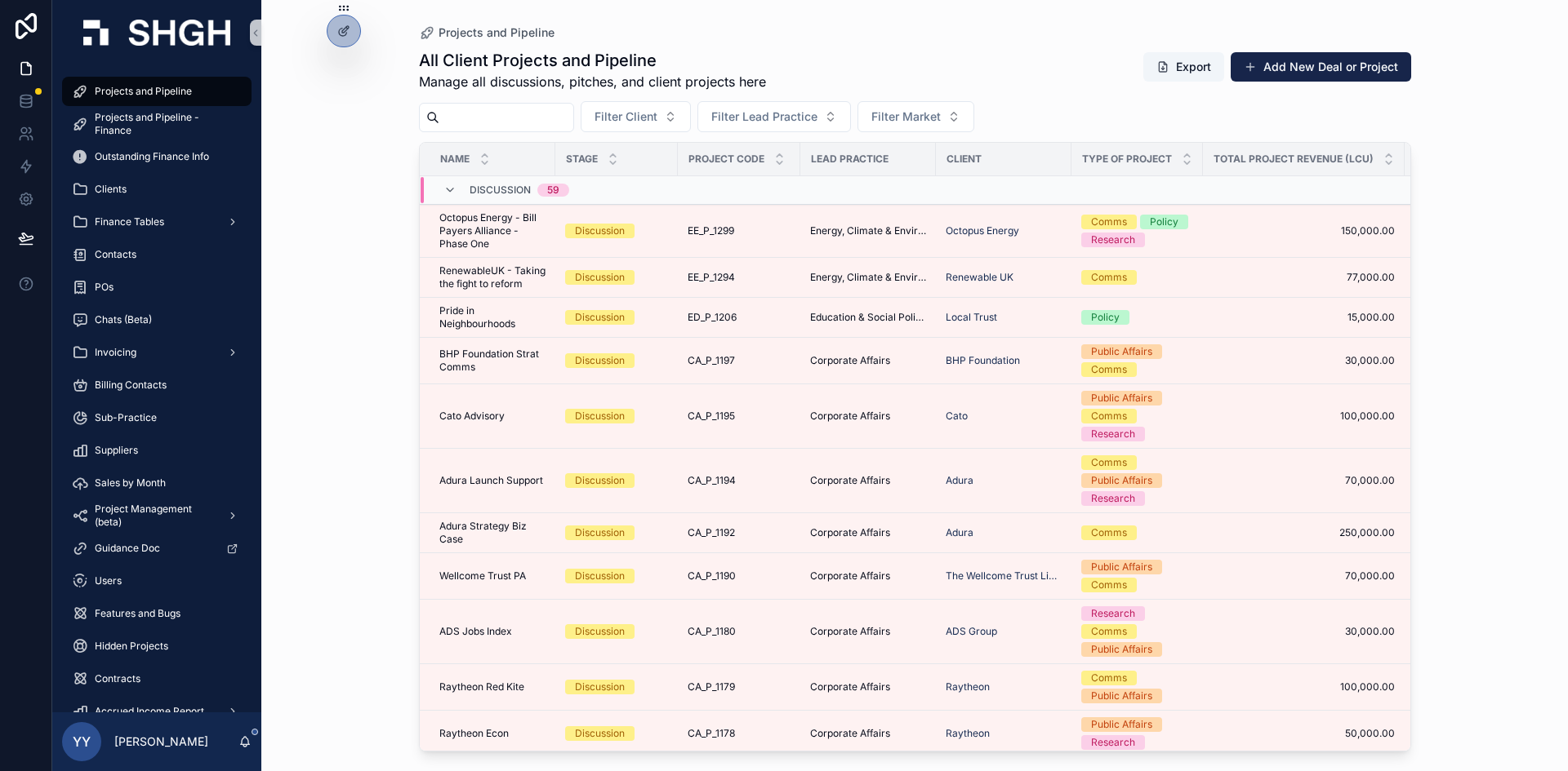
click at [541, 123] on input "scrollable content" at bounding box center [506, 118] width 134 height 23
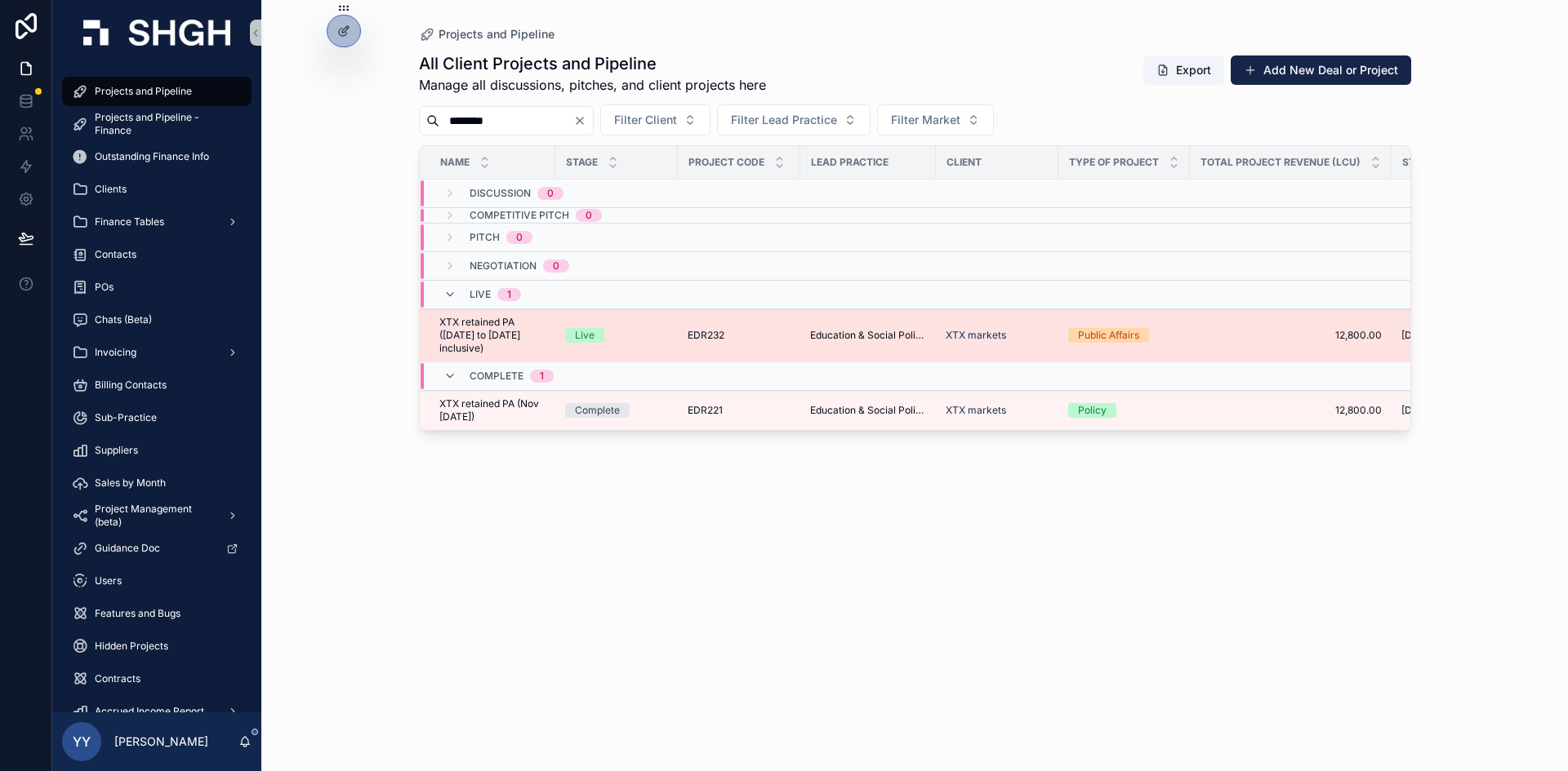
type input "********"
click at [654, 334] on div "Live" at bounding box center [616, 336] width 103 height 15
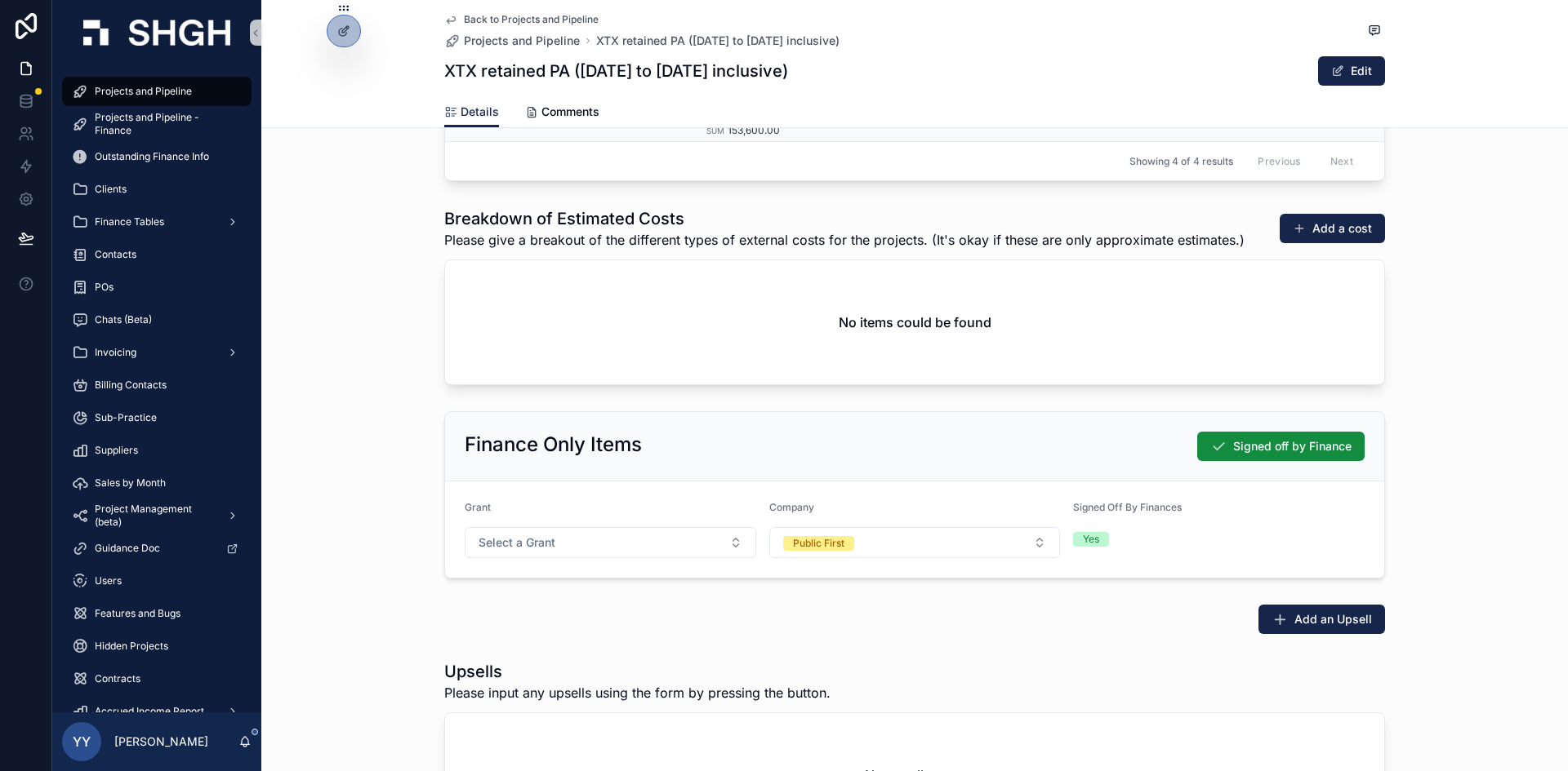
scroll to position [2122, 0]
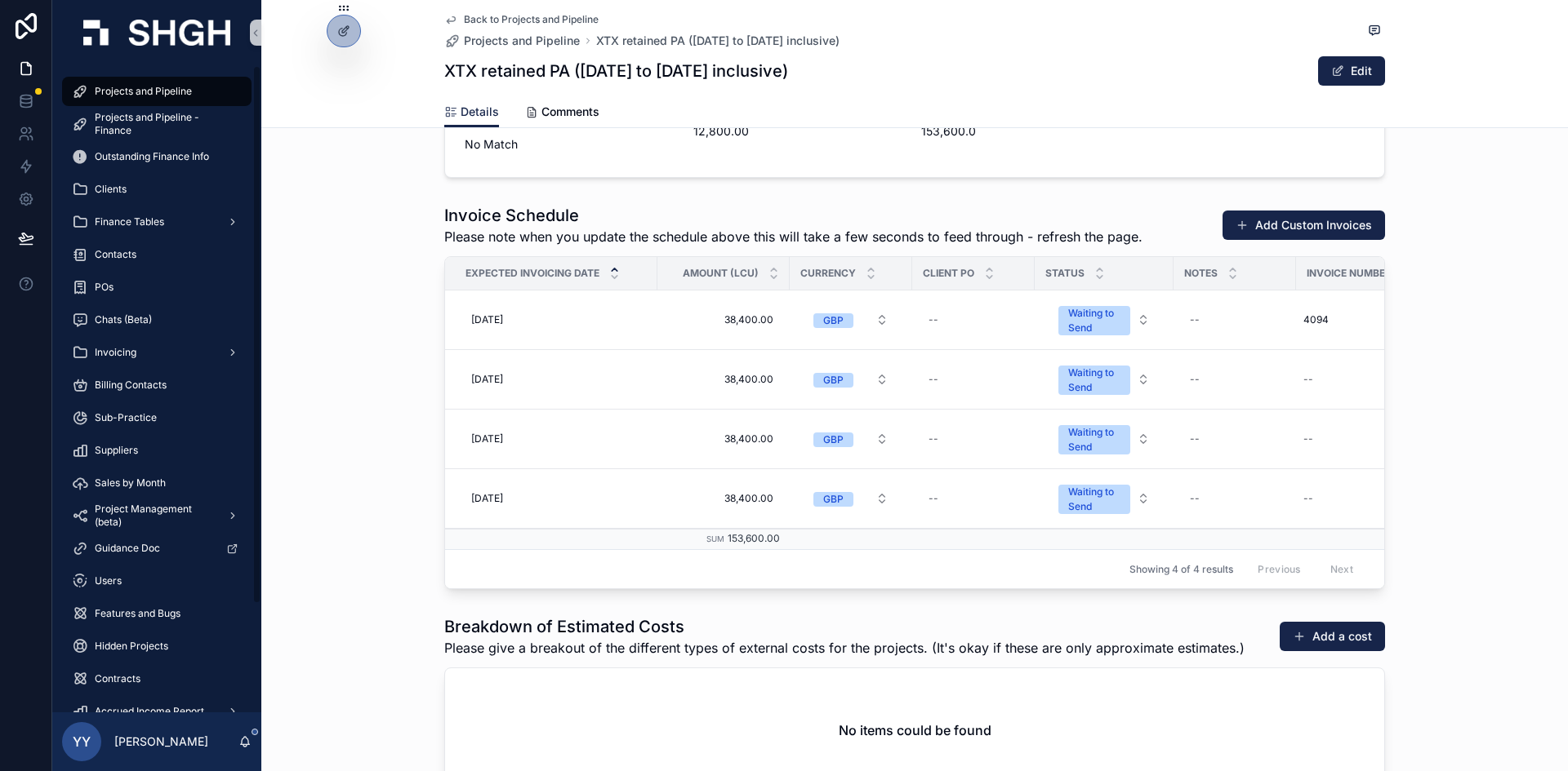
click at [136, 90] on span "Projects and Pipeline" at bounding box center [142, 91] width 97 height 13
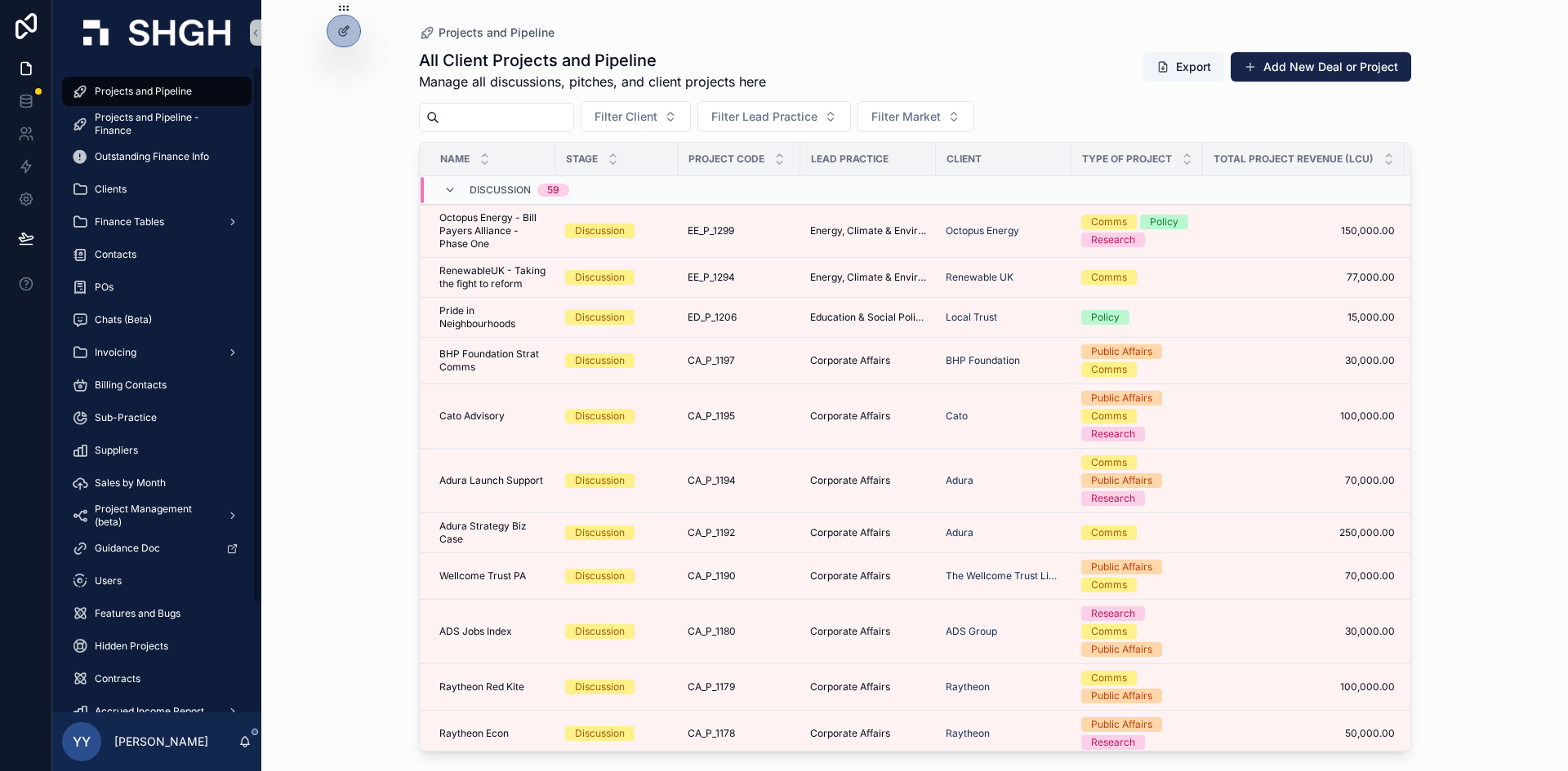
click at [495, 118] on input "scrollable content" at bounding box center [506, 118] width 134 height 23
paste input "**********"
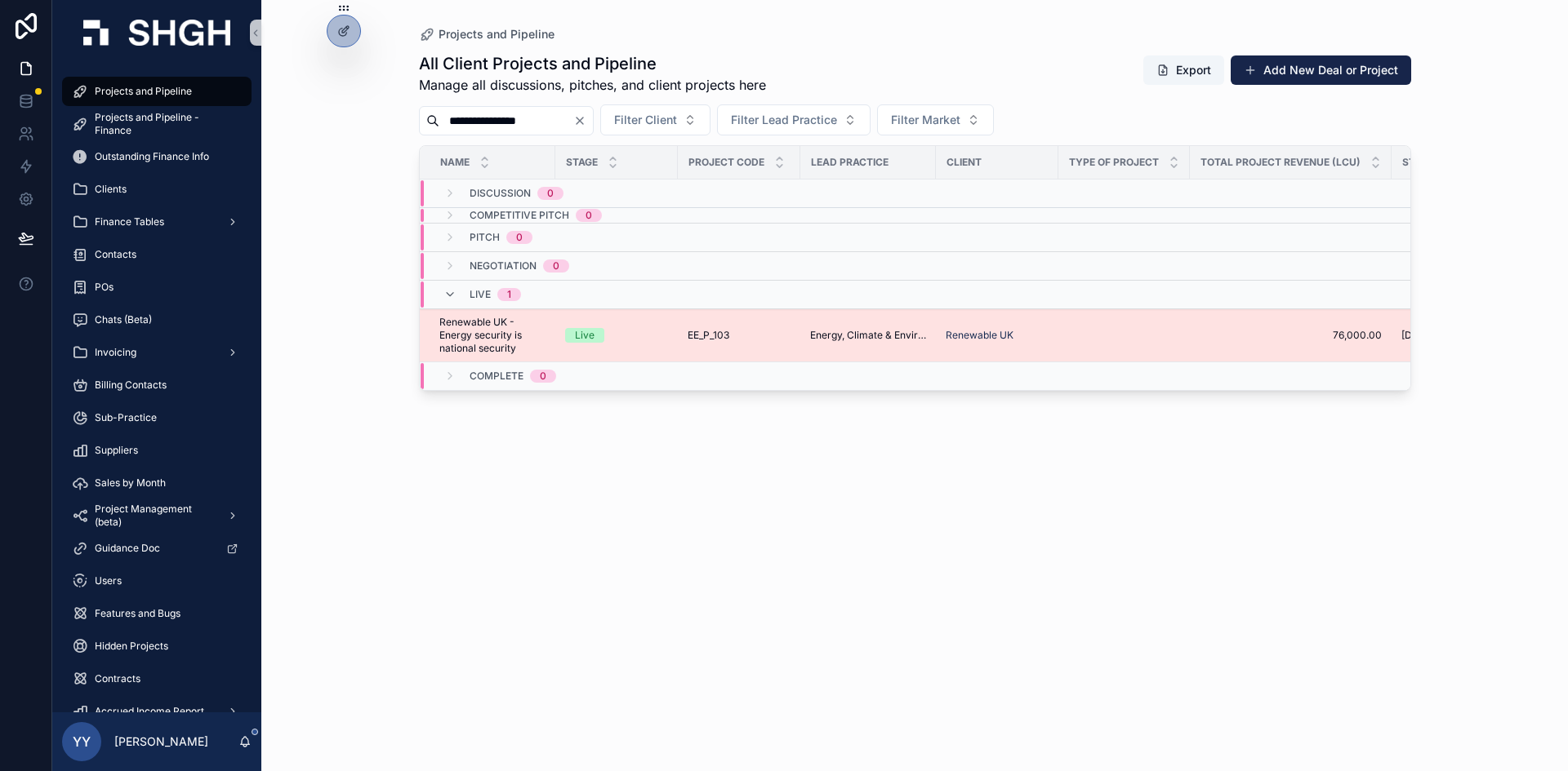
type input "**********"
click at [635, 334] on div "Live" at bounding box center [616, 336] width 103 height 15
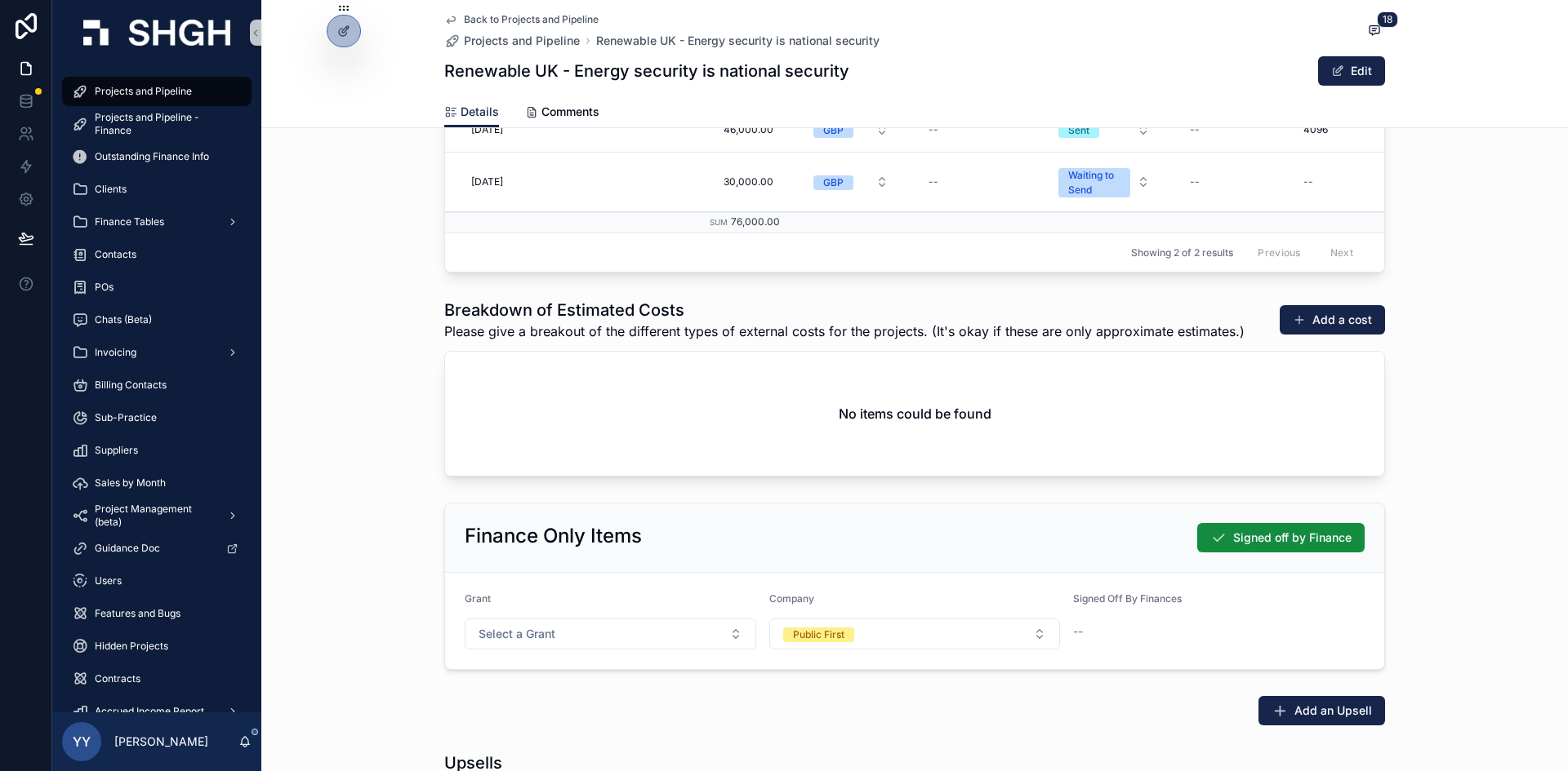
scroll to position [2122, 0]
click at [1248, 545] on span "Signed off by Finance" at bounding box center [1293, 536] width 119 height 16
drag, startPoint x: 139, startPoint y: 210, endPoint x: 171, endPoint y: 216, distance: 32.6
click at [139, 210] on div "Finance Tables" at bounding box center [157, 222] width 170 height 26
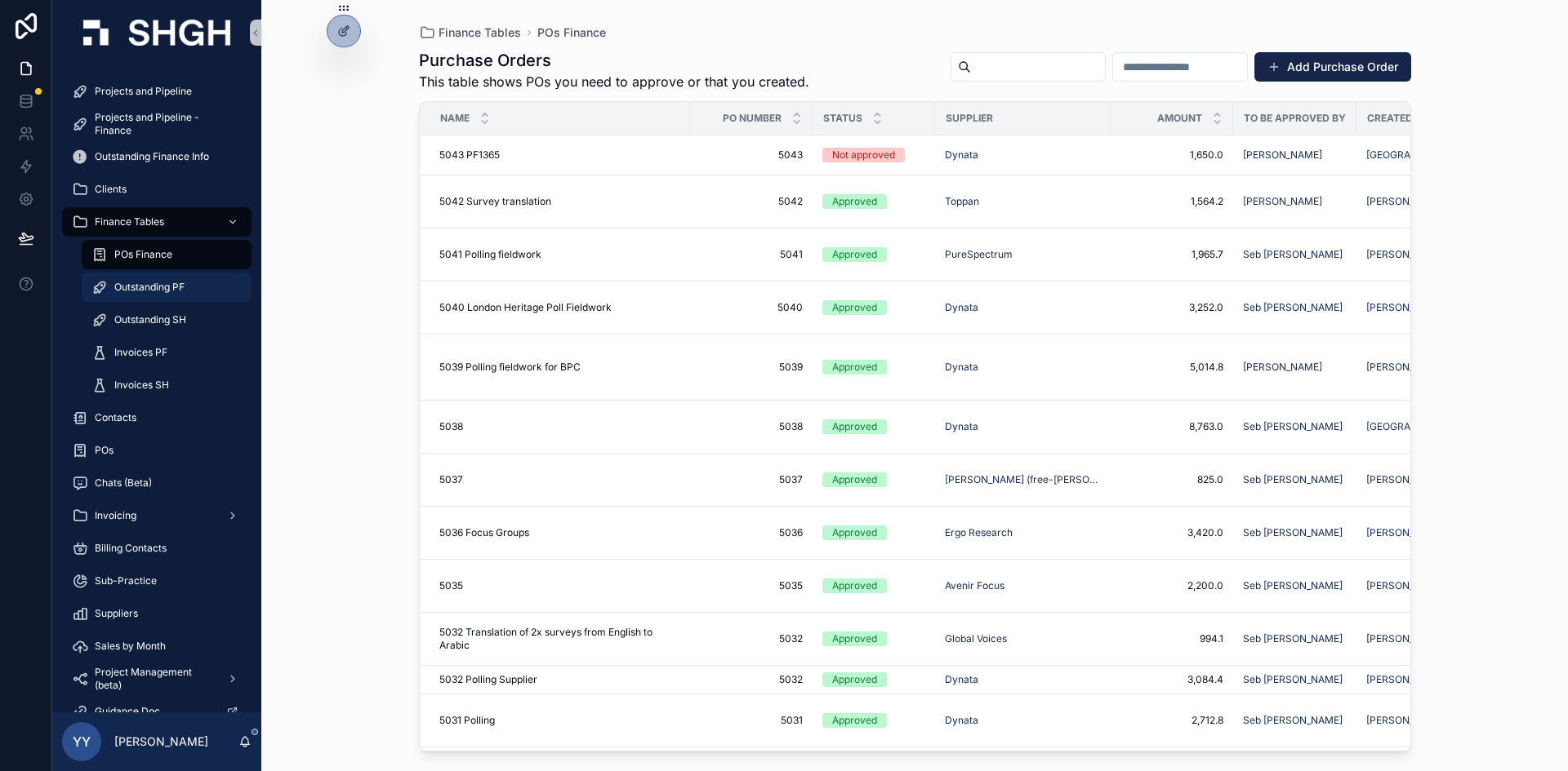
click at [173, 286] on span "Outstanding PF" at bounding box center [149, 287] width 70 height 13
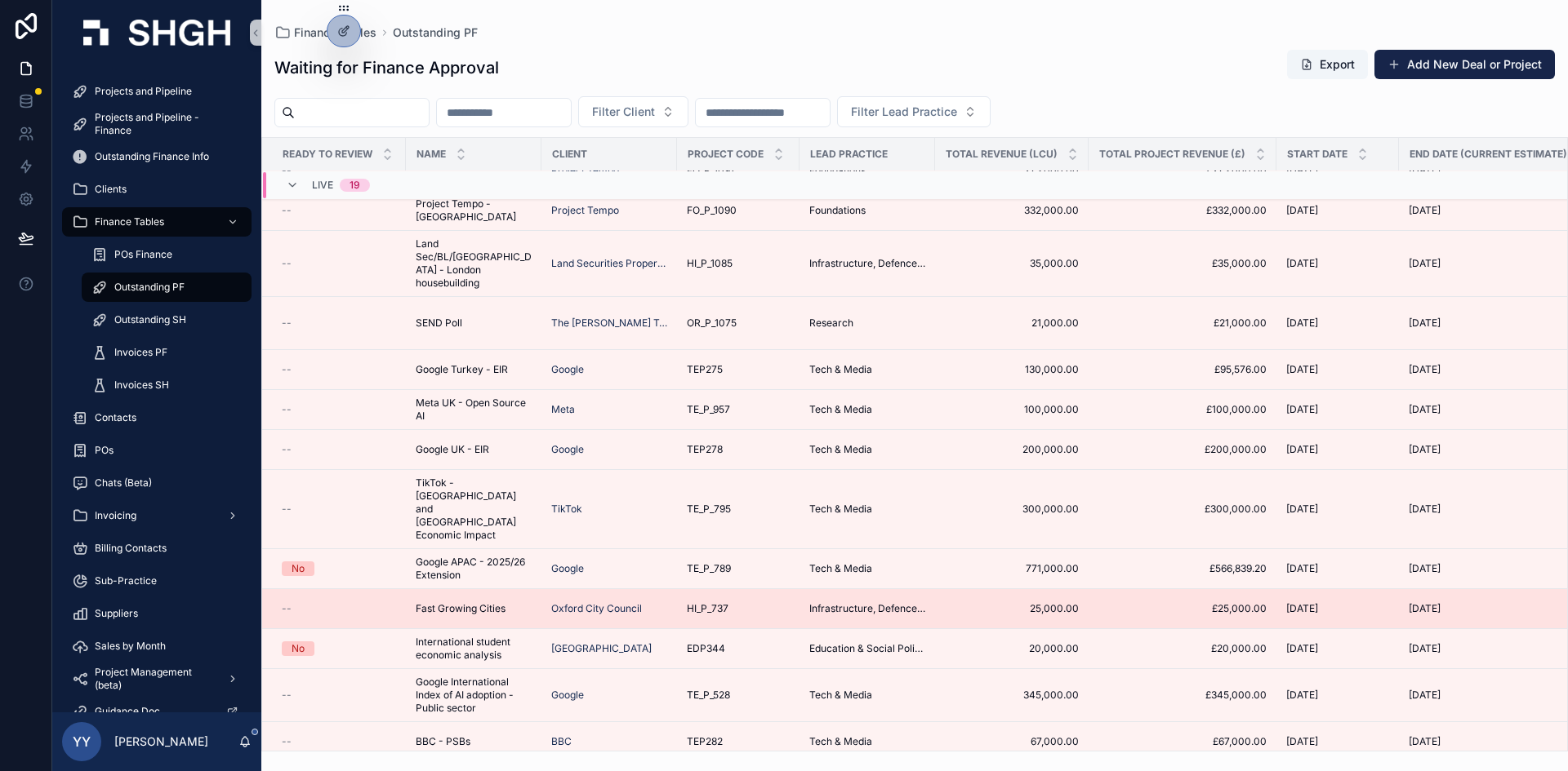
scroll to position [234, 0]
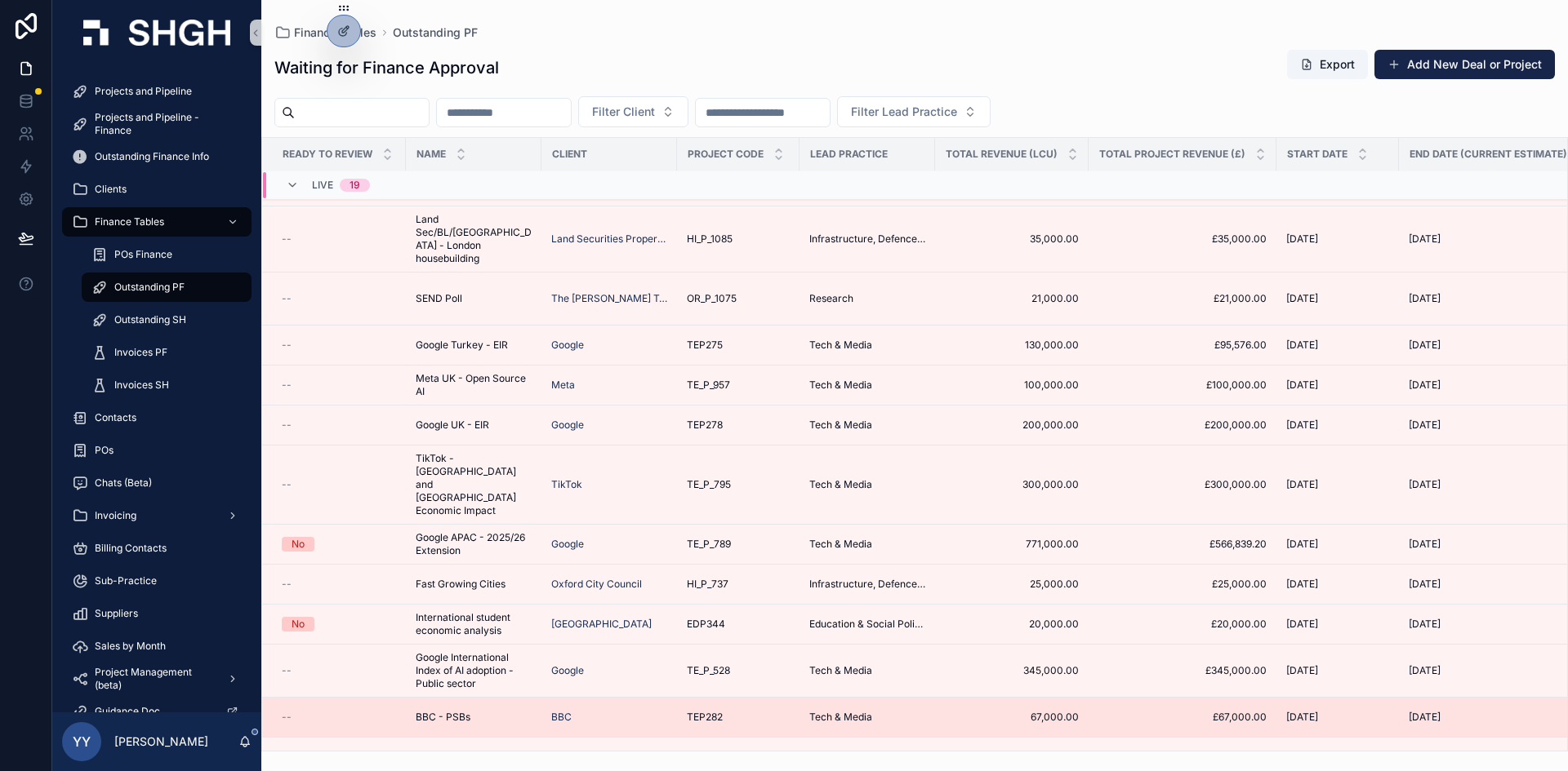
click at [495, 711] on div "BBC - PSBs BBC - PSBs" at bounding box center [473, 717] width 116 height 13
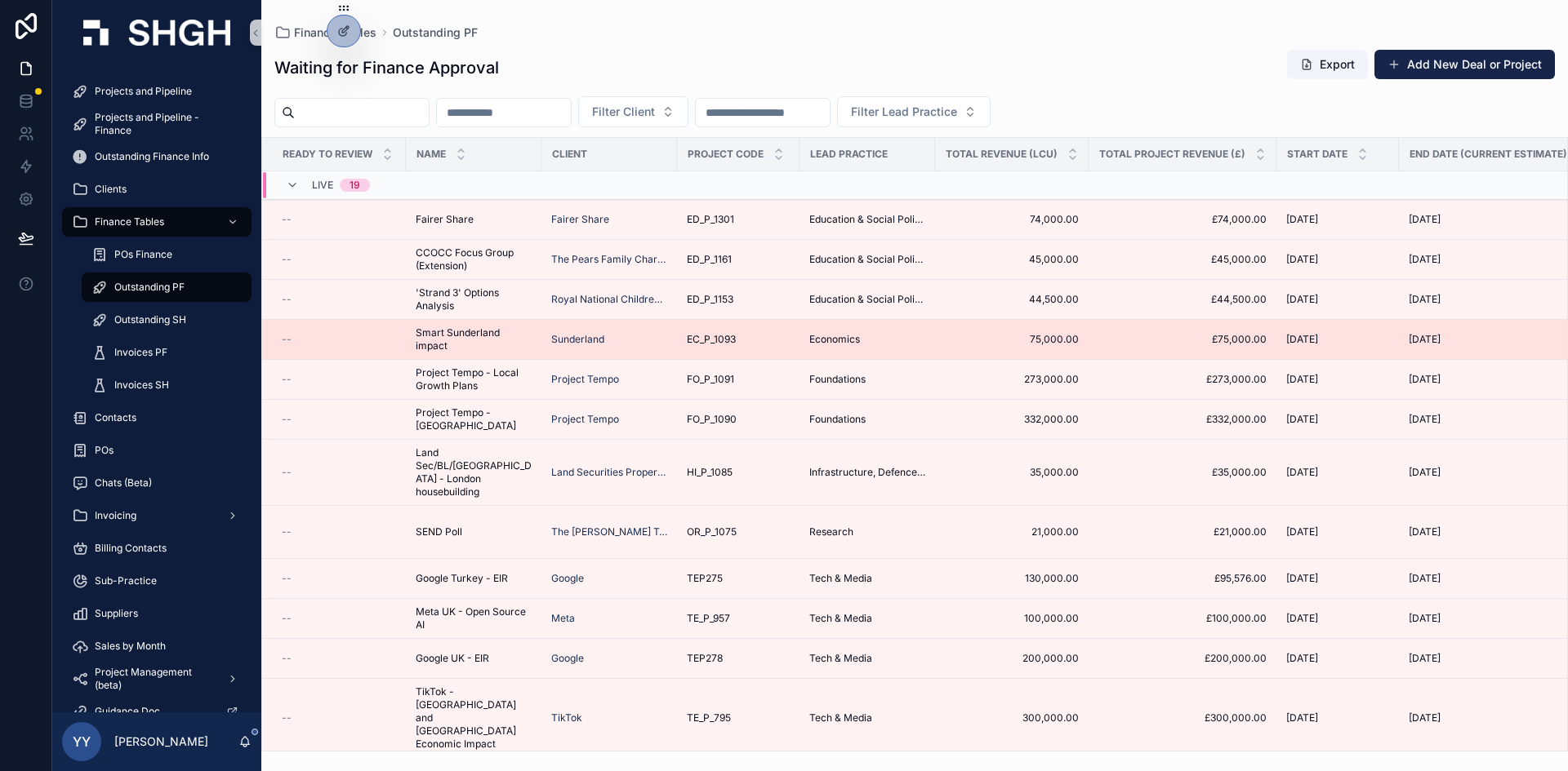
scroll to position [234, 0]
